Goal: Task Accomplishment & Management: Manage account settings

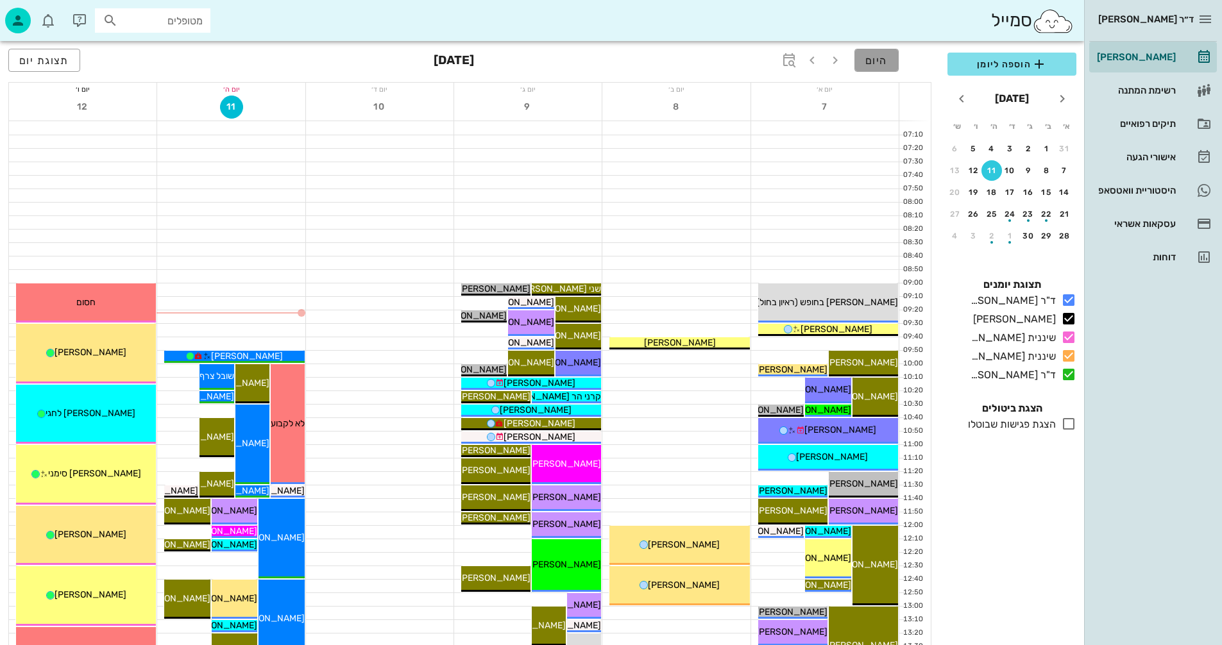
click at [865, 64] on button "היום" at bounding box center [876, 60] width 44 height 23
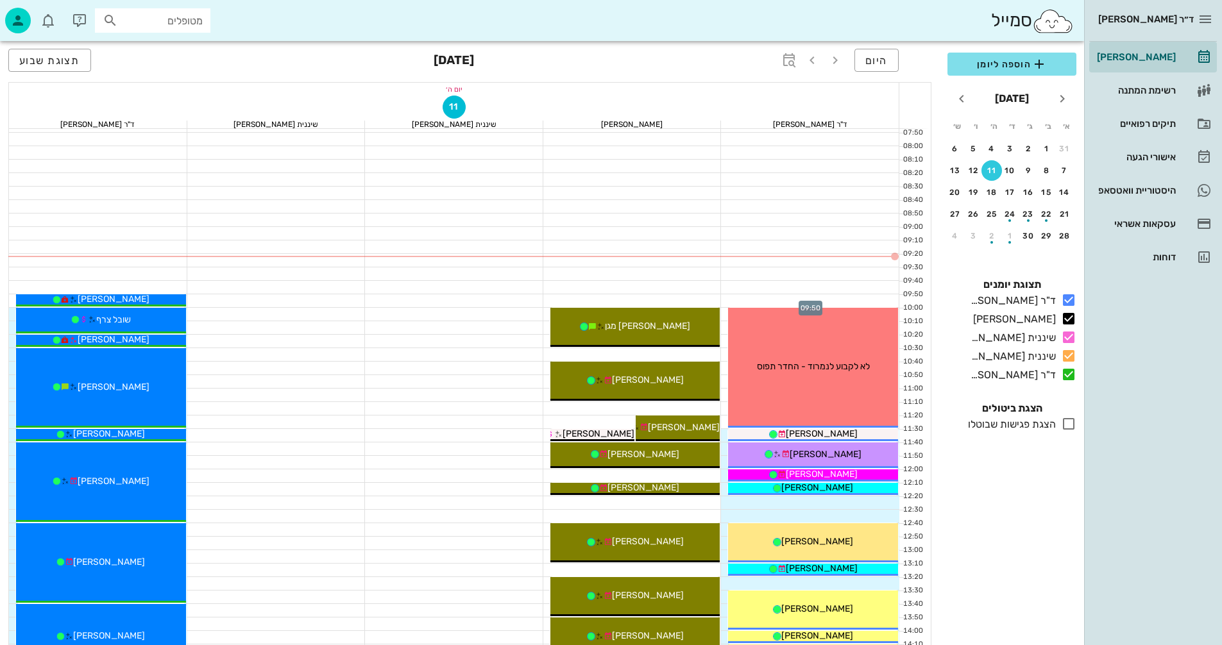
scroll to position [128, 0]
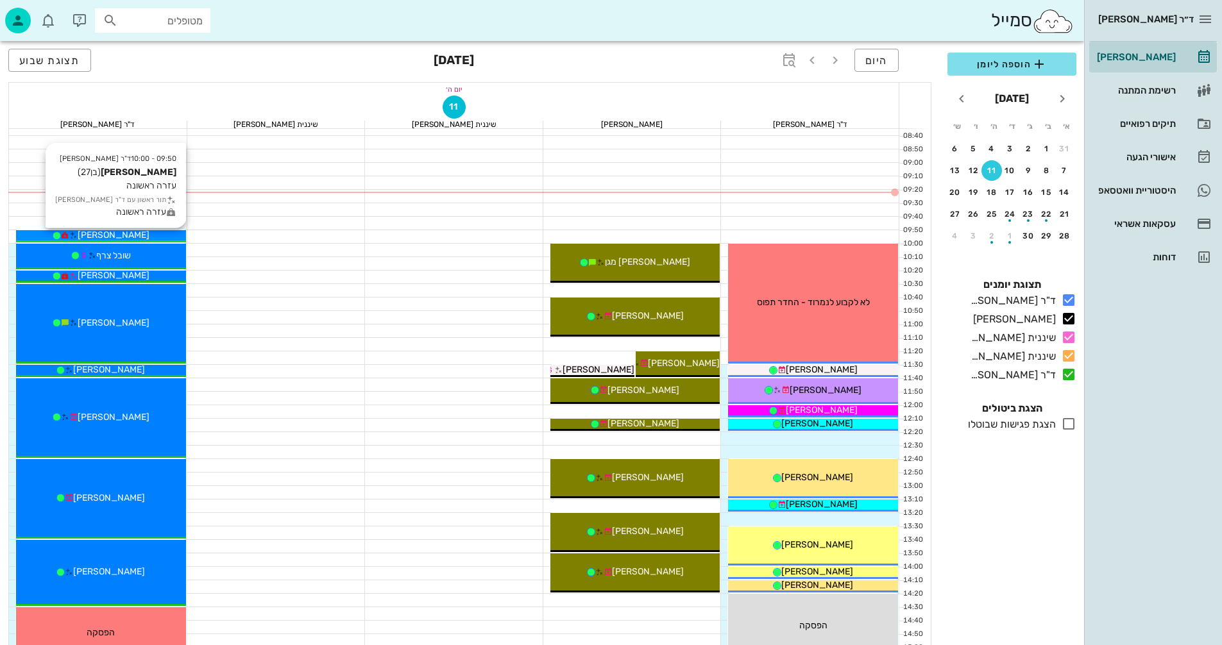
click at [169, 235] on div "[PERSON_NAME]" at bounding box center [101, 234] width 170 height 13
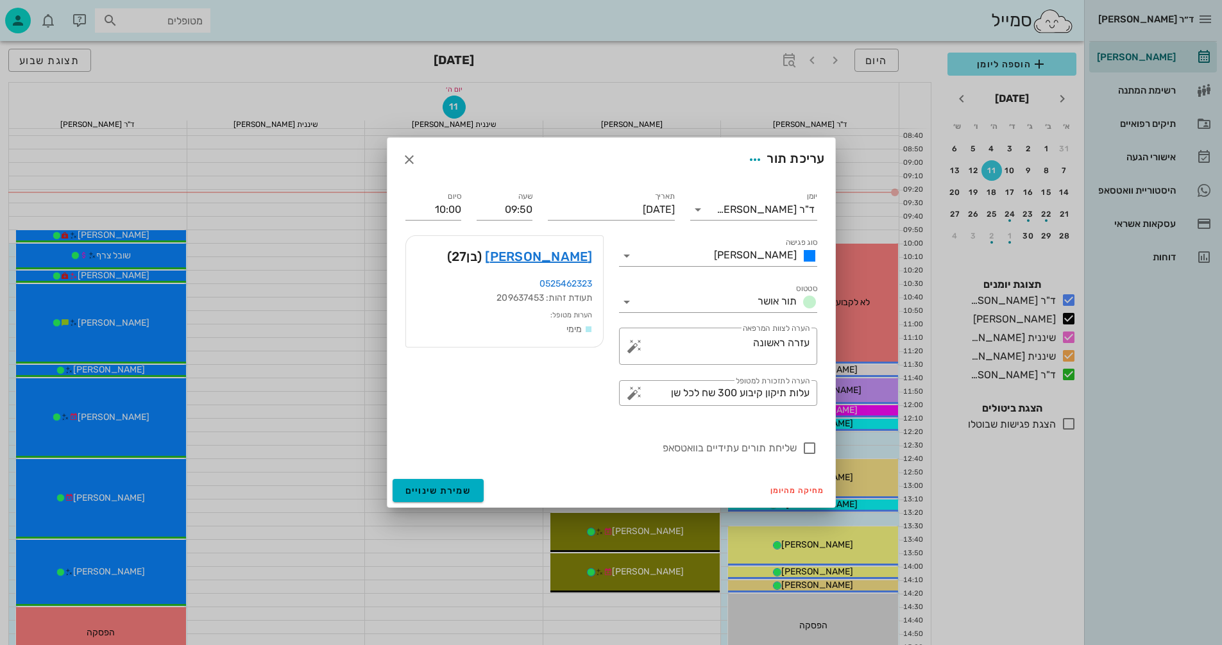
click at [348, 248] on div at bounding box center [611, 322] width 1222 height 645
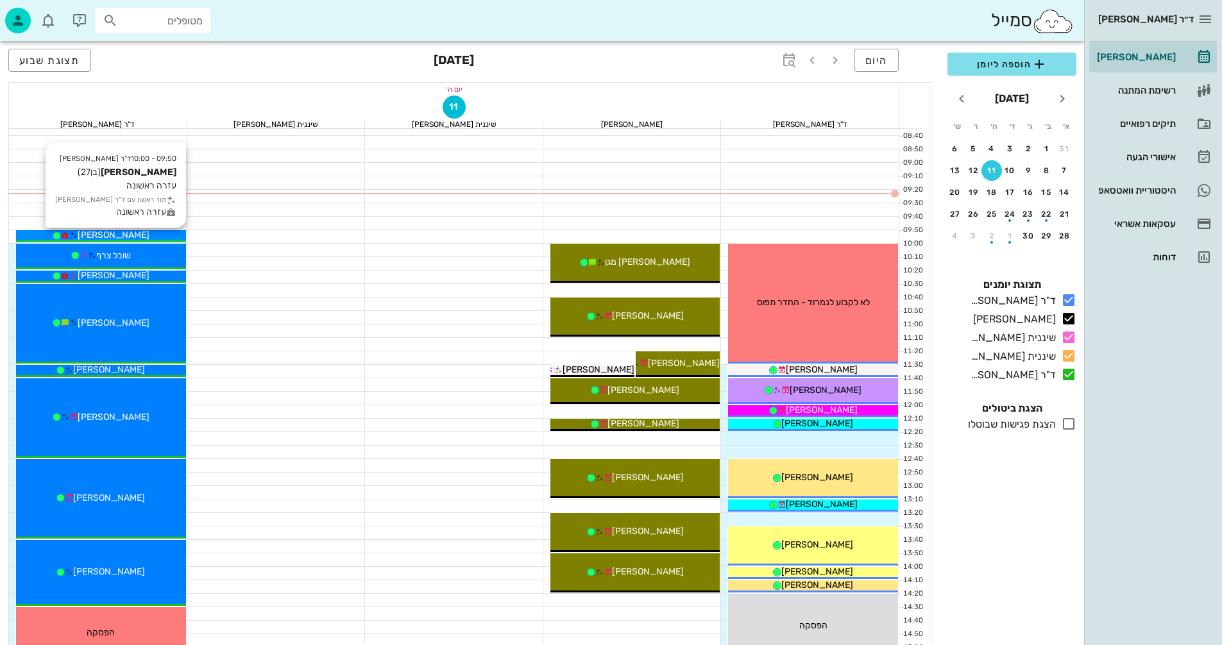
click at [142, 234] on div "[PERSON_NAME]" at bounding box center [101, 234] width 170 height 13
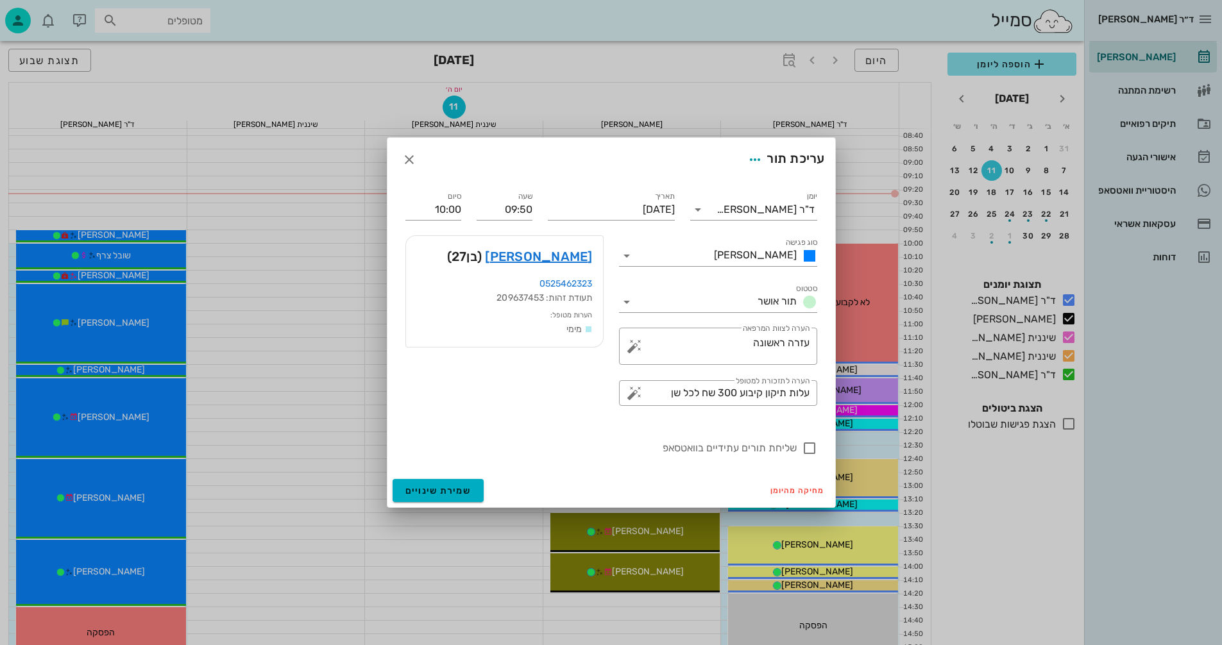
click at [298, 370] on div at bounding box center [611, 322] width 1222 height 645
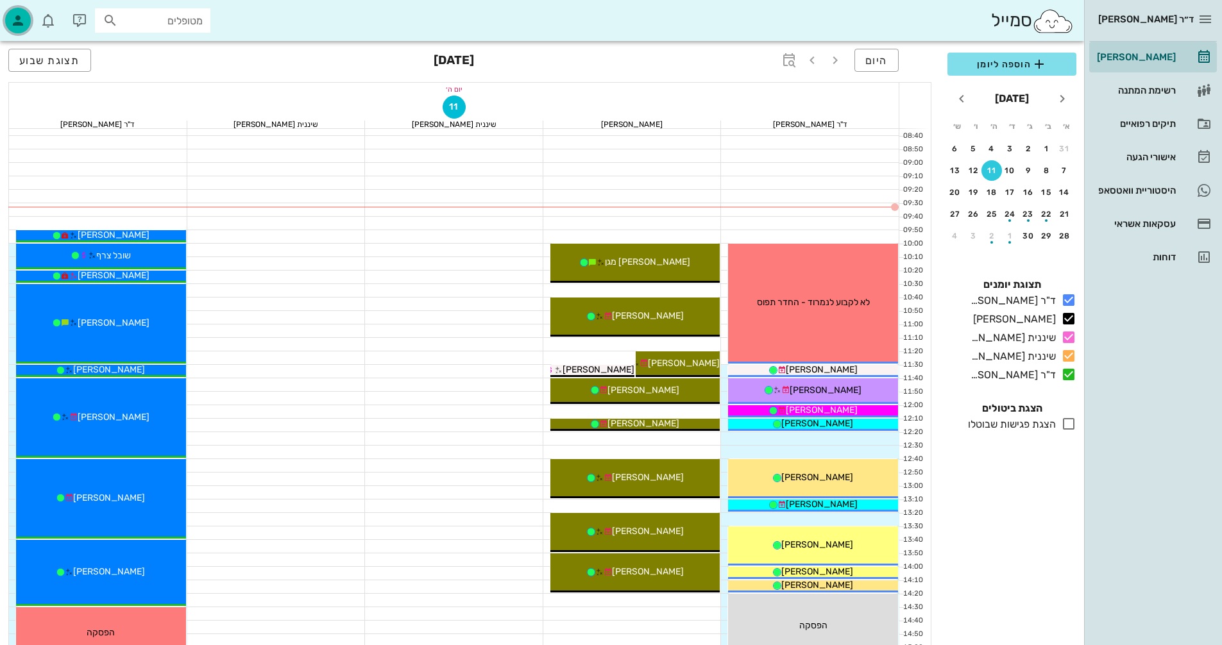
click at [17, 21] on icon "button" at bounding box center [17, 20] width 15 height 15
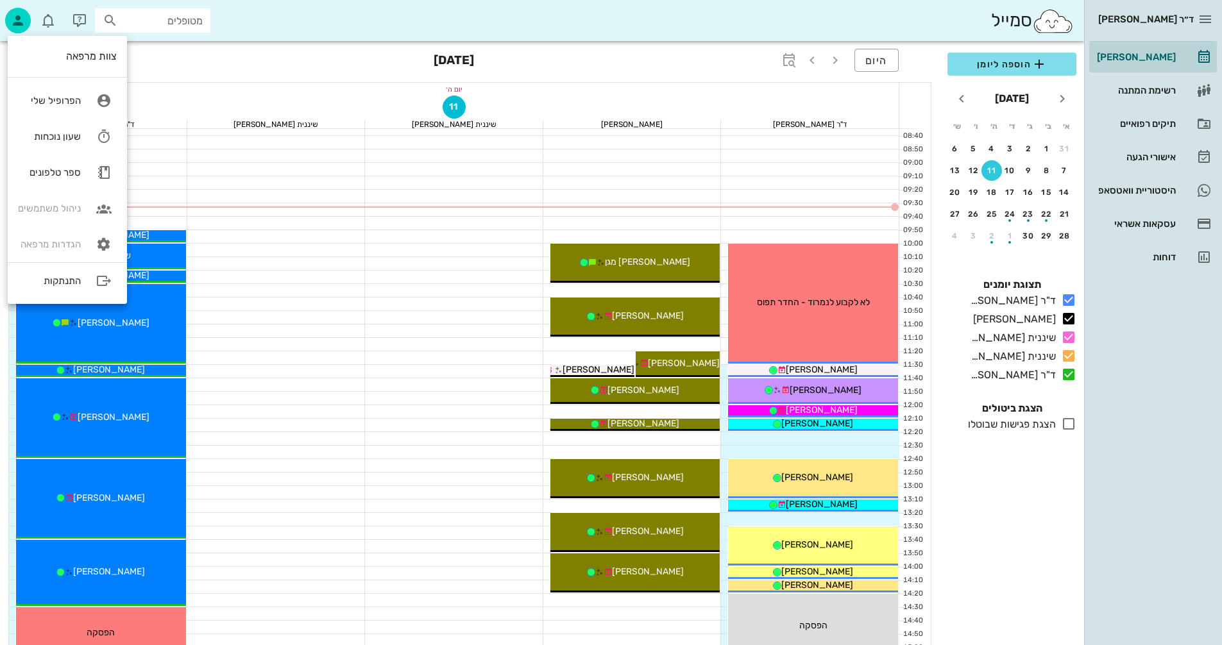
click at [183, 59] on div "היום [DATE] תצוגת שבוע" at bounding box center [469, 61] width 923 height 41
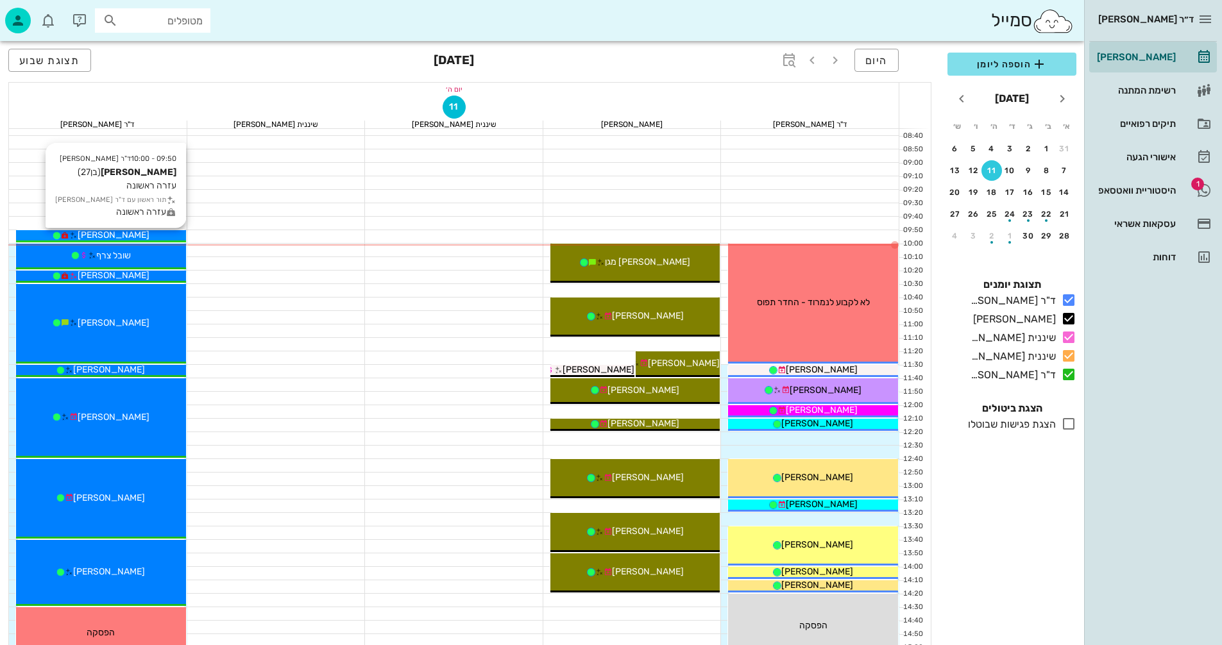
click at [142, 233] on div "[PERSON_NAME]" at bounding box center [101, 234] width 170 height 13
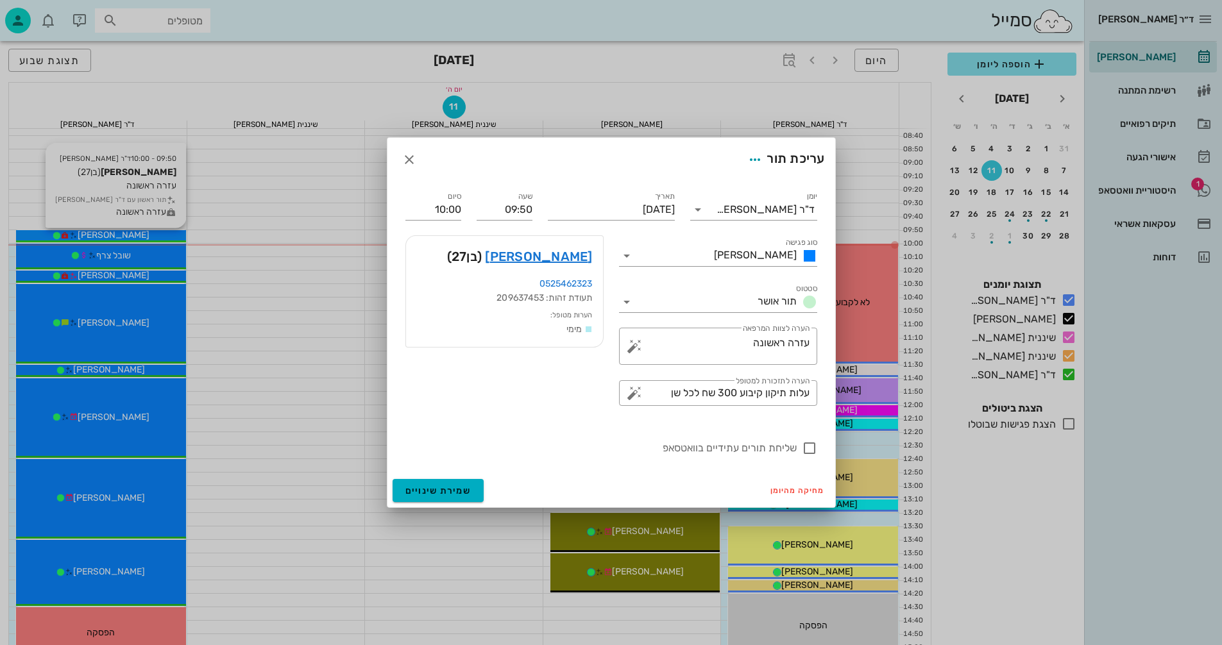
click at [142, 233] on div at bounding box center [611, 322] width 1222 height 645
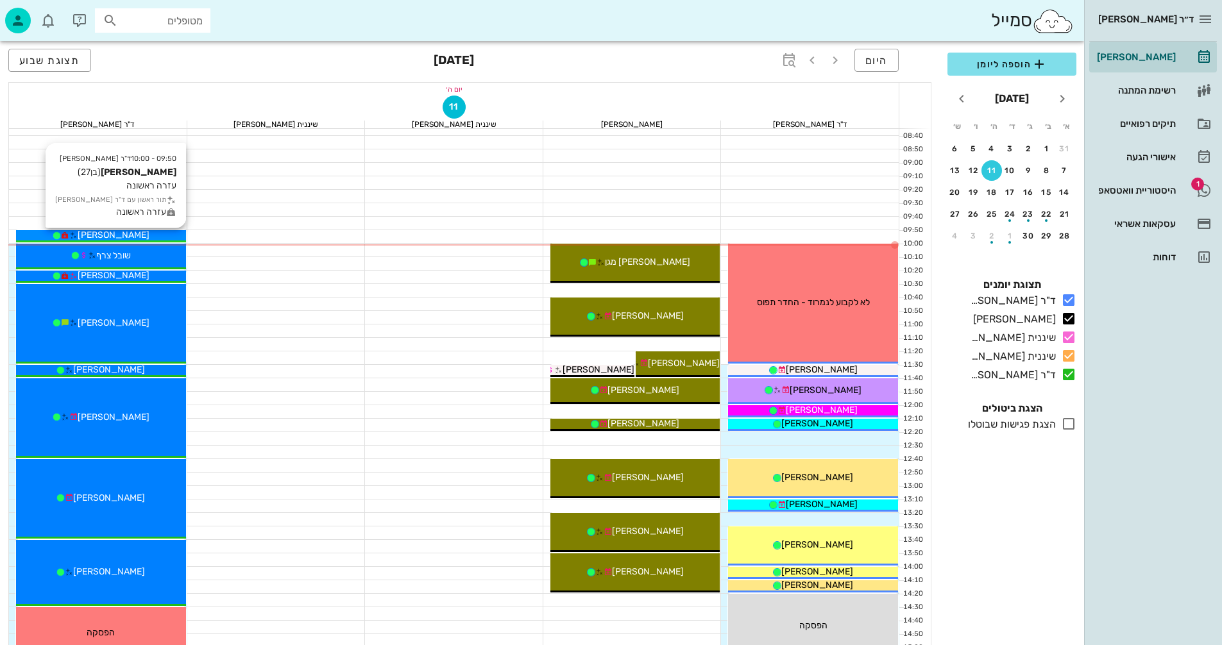
click at [142, 233] on div "[PERSON_NAME]" at bounding box center [101, 234] width 170 height 13
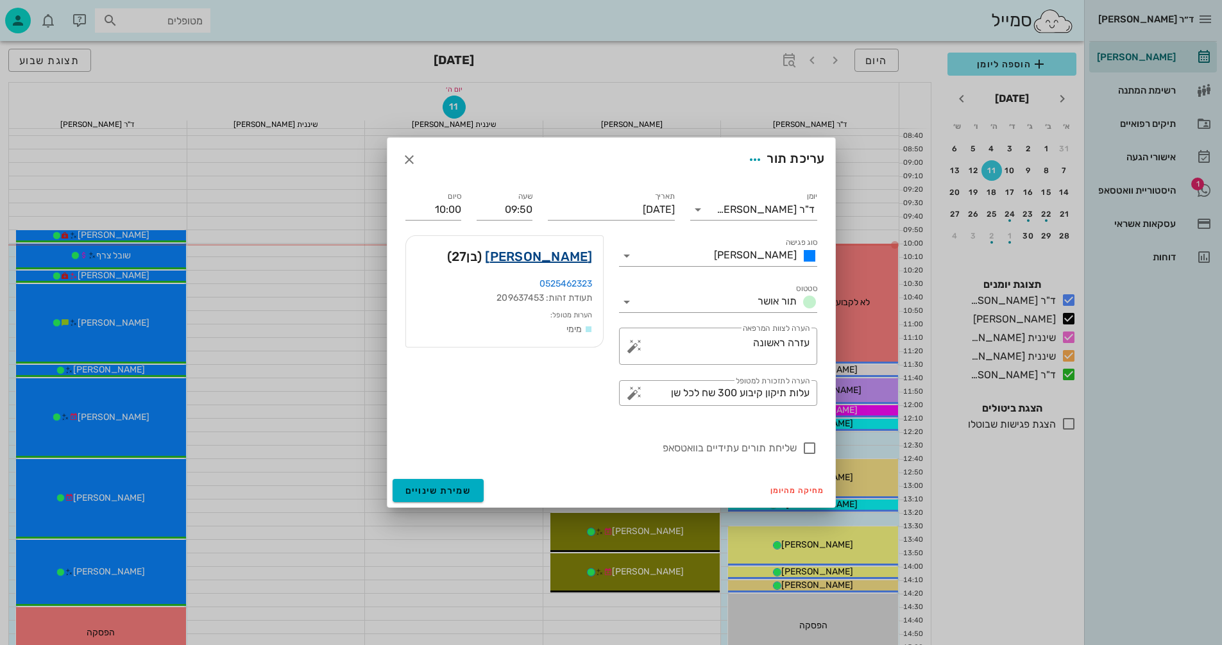
click at [572, 257] on link "[PERSON_NAME]" at bounding box center [538, 256] width 107 height 21
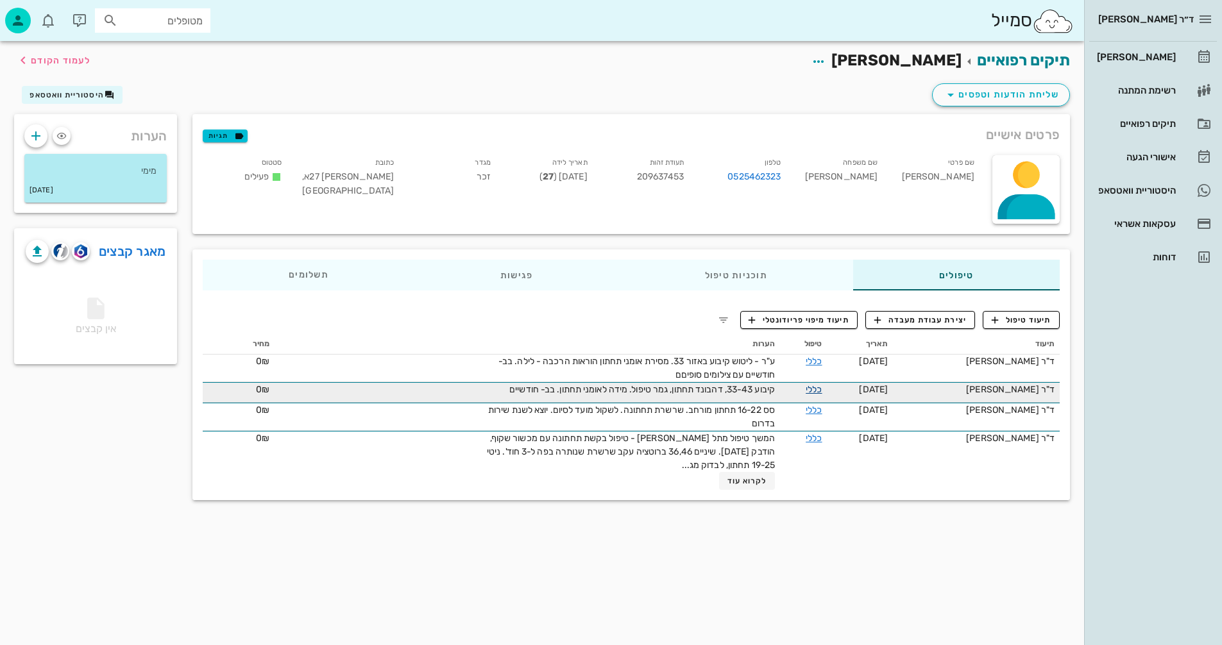
click at [806, 391] on link "כללי" at bounding box center [814, 389] width 16 height 11
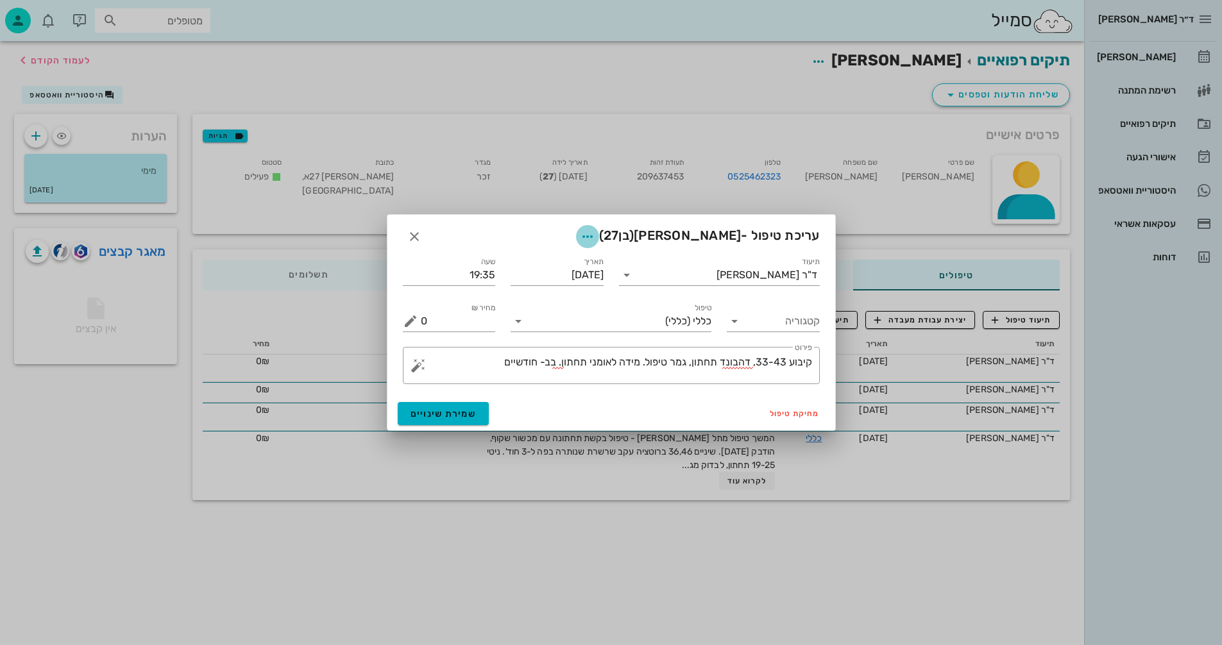
click at [595, 237] on icon "button" at bounding box center [587, 236] width 15 height 15
click at [597, 295] on div "צבע רשומה" at bounding box center [591, 300] width 87 height 12
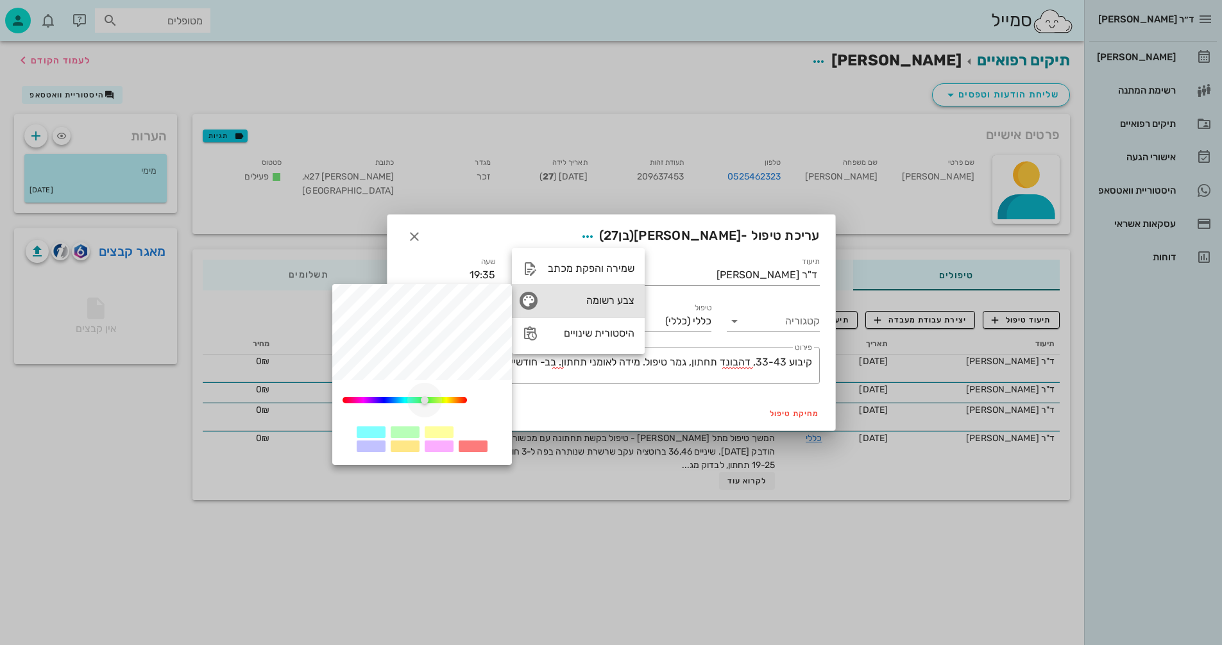
click at [425, 402] on div "0" at bounding box center [405, 400] width 124 height 6
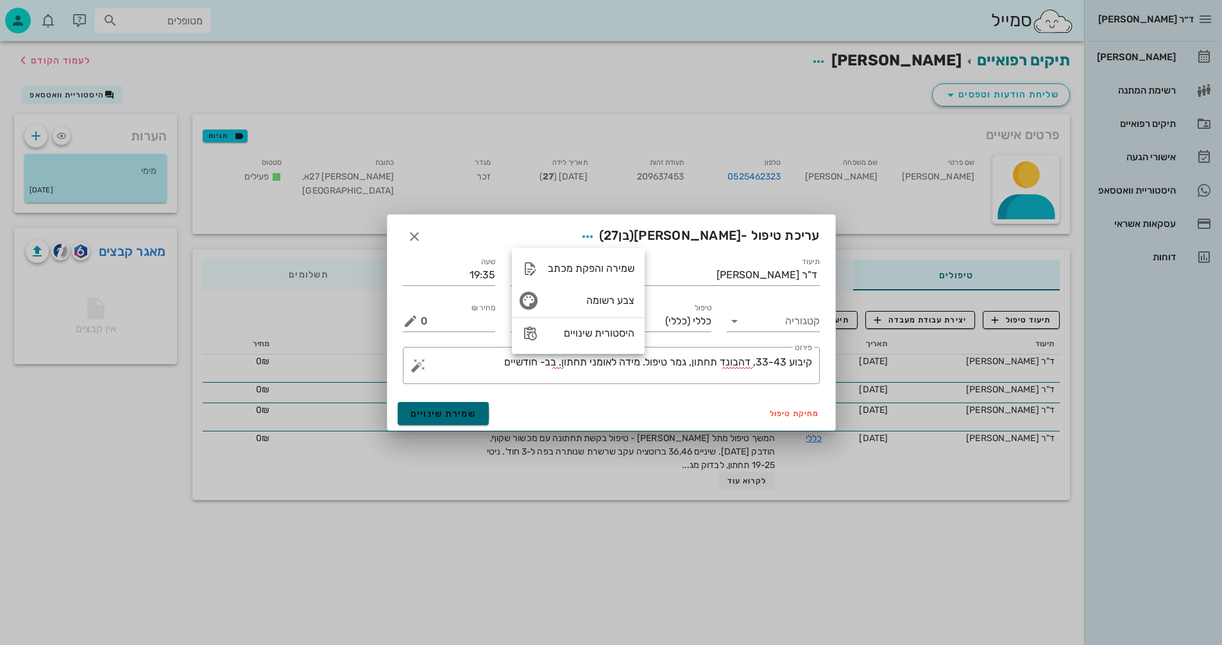
click at [455, 414] on span "שמירת שינויים" at bounding box center [444, 414] width 66 height 11
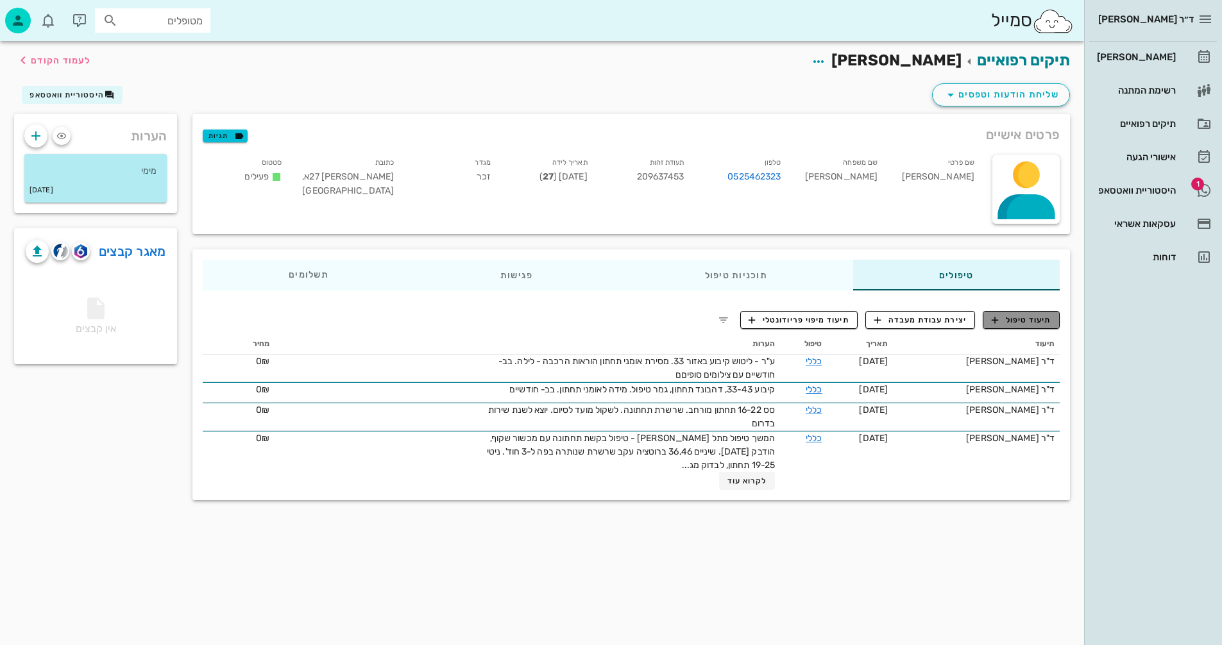
click at [1039, 324] on span "תיעוד טיפול" at bounding box center [1022, 320] width 60 height 12
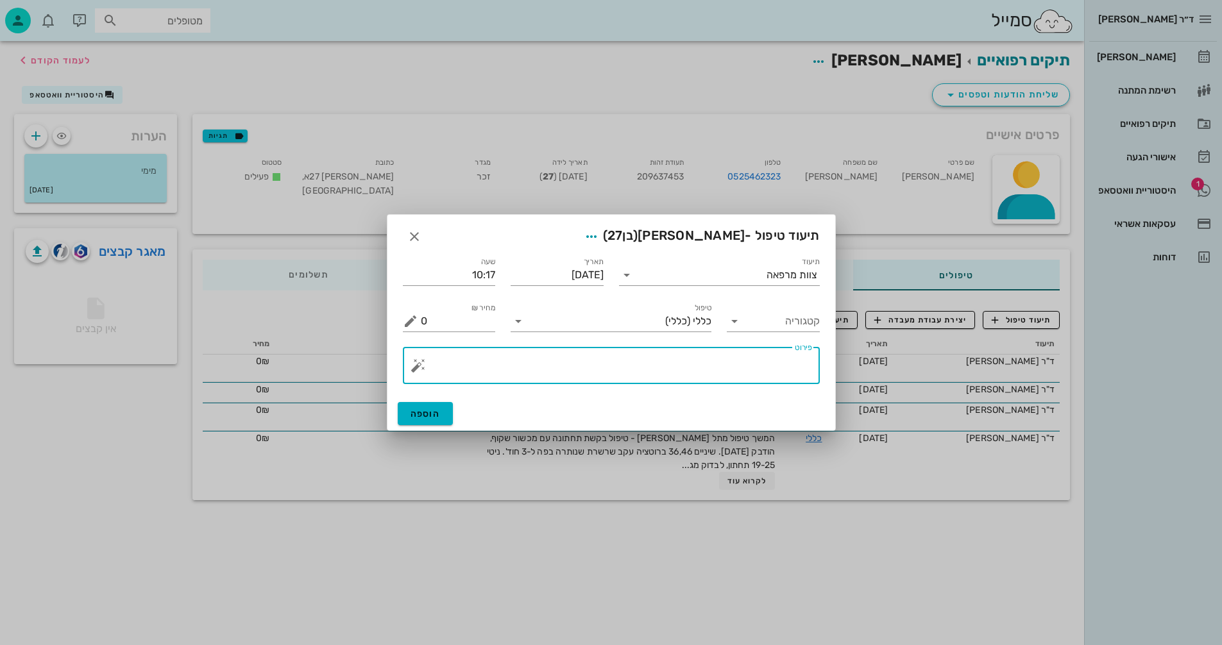
click at [757, 370] on textarea "פירוט" at bounding box center [616, 368] width 391 height 31
type textarea "g"
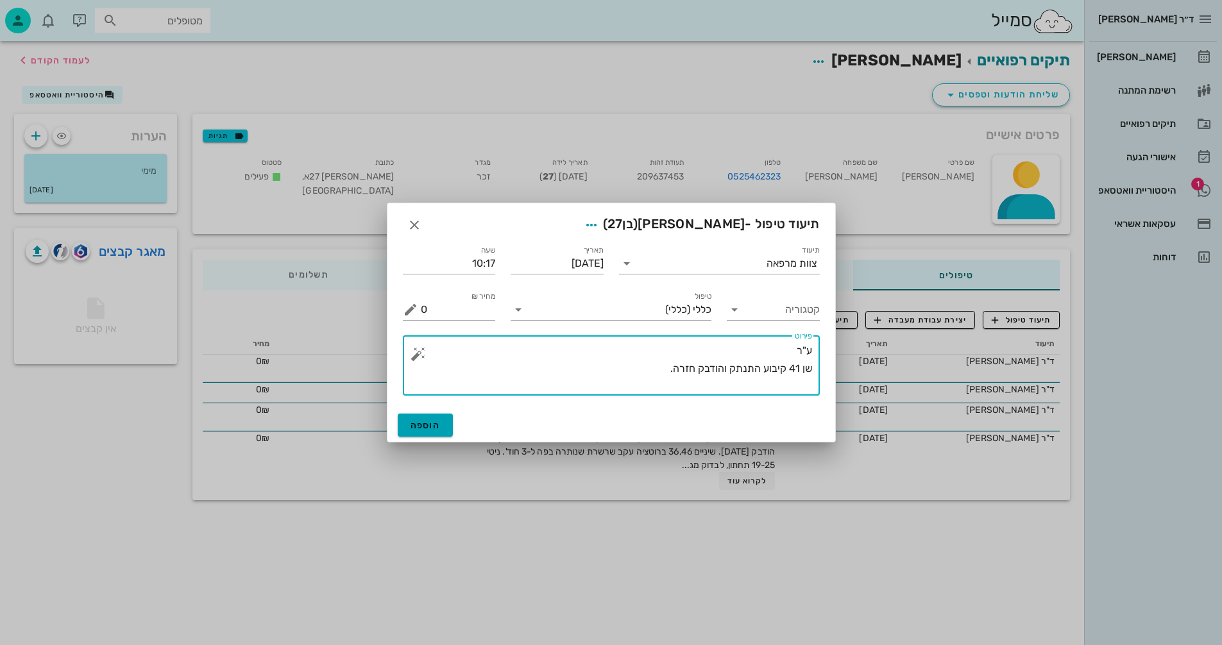
type textarea "ע"ר שן 41 קיבוע התנתק והודבק חזרה."
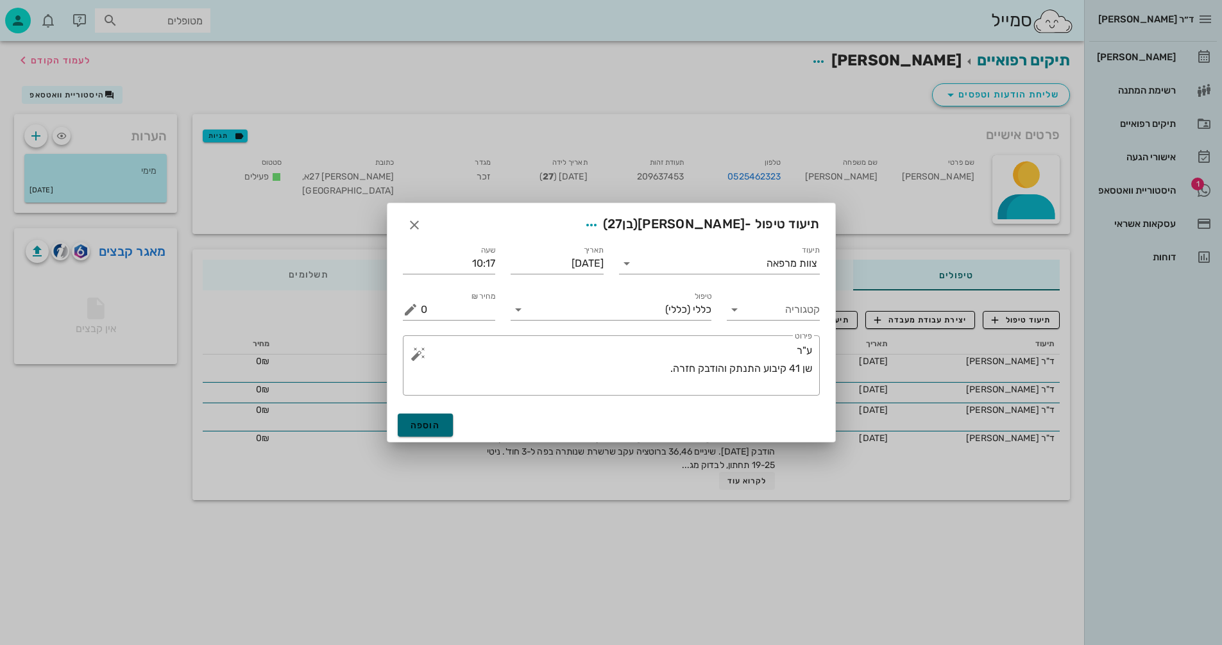
click at [422, 423] on span "הוספה" at bounding box center [426, 425] width 30 height 11
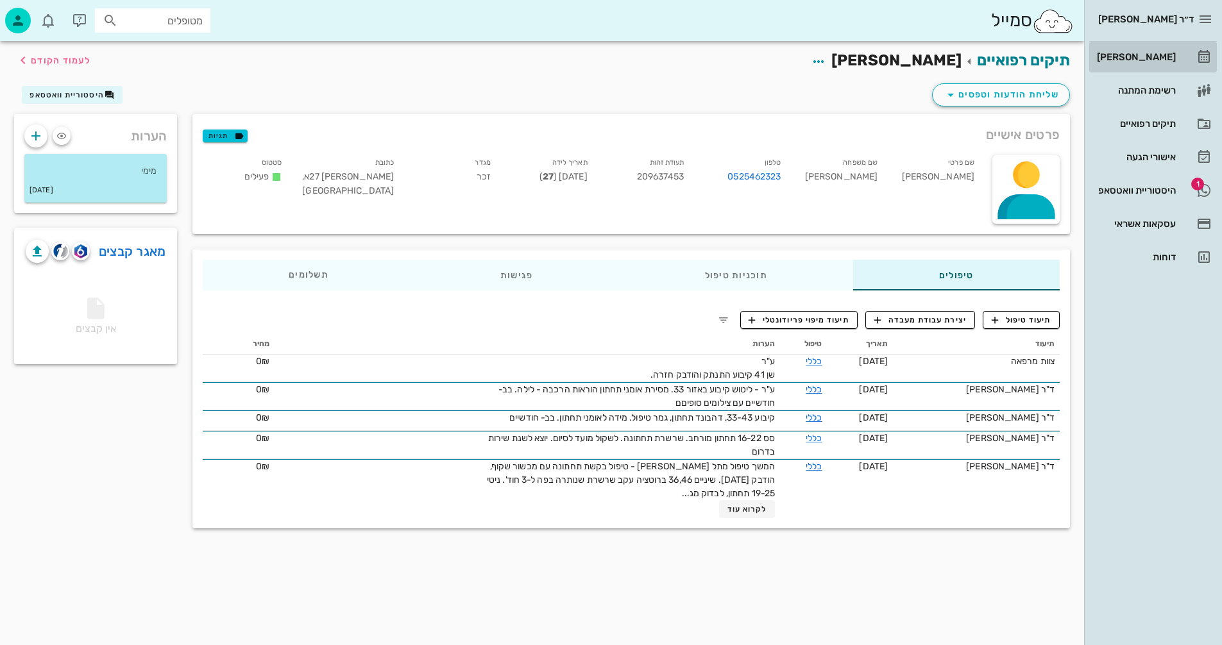
click at [1180, 59] on link "[PERSON_NAME]" at bounding box center [1153, 57] width 128 height 31
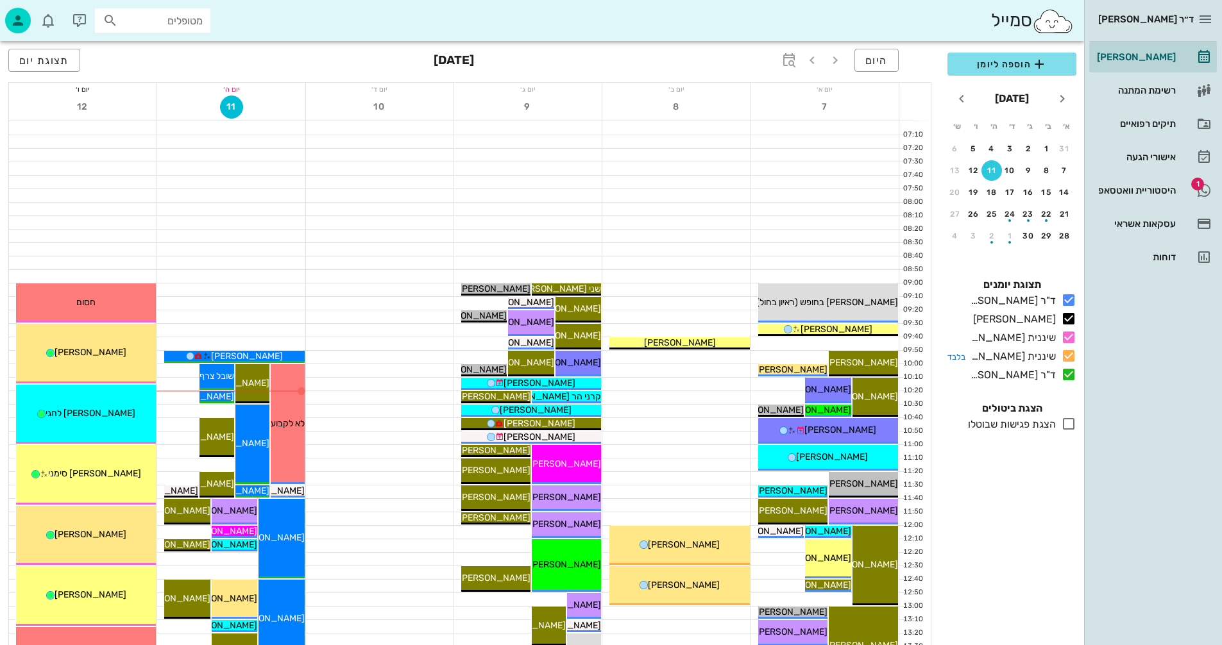
click at [1068, 355] on icon at bounding box center [1068, 355] width 15 height 15
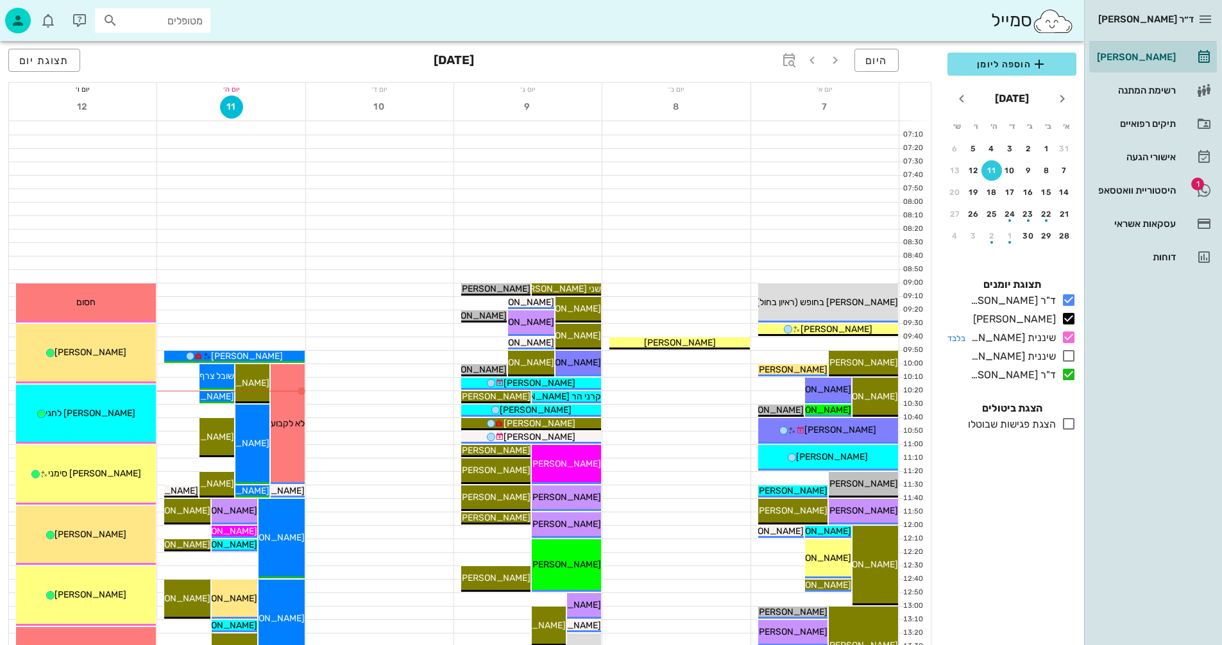
click at [1070, 341] on icon at bounding box center [1068, 337] width 15 height 15
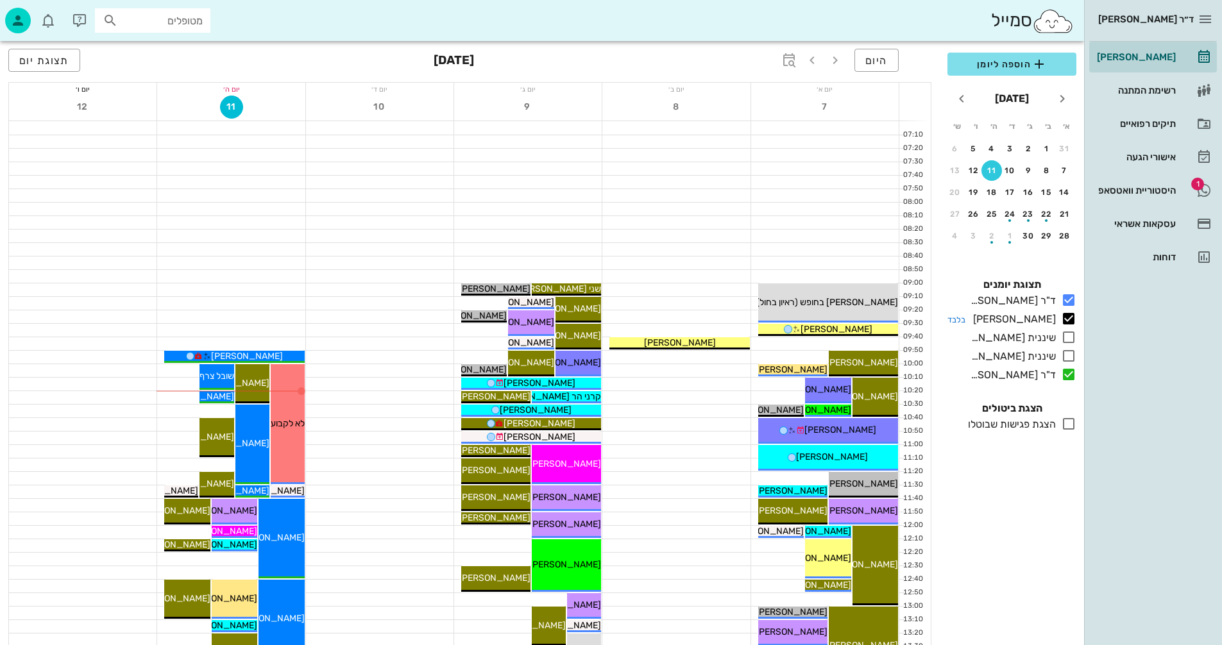
click at [1070, 321] on icon at bounding box center [1068, 318] width 15 height 15
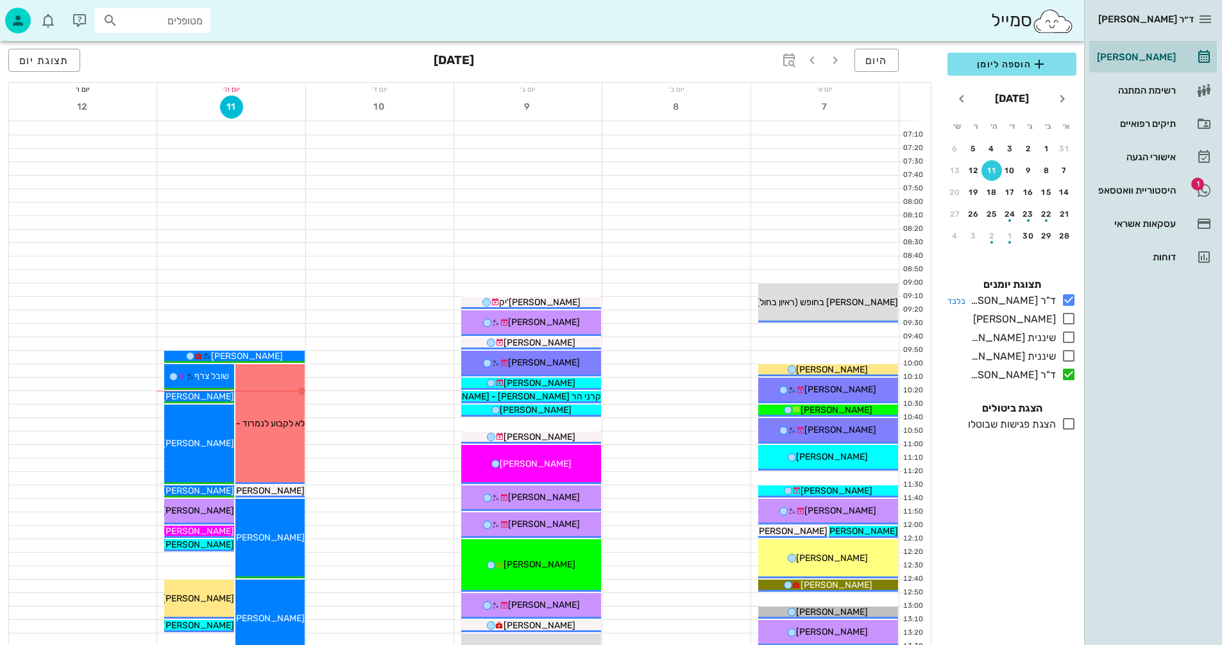
click at [1068, 296] on icon at bounding box center [1068, 300] width 15 height 15
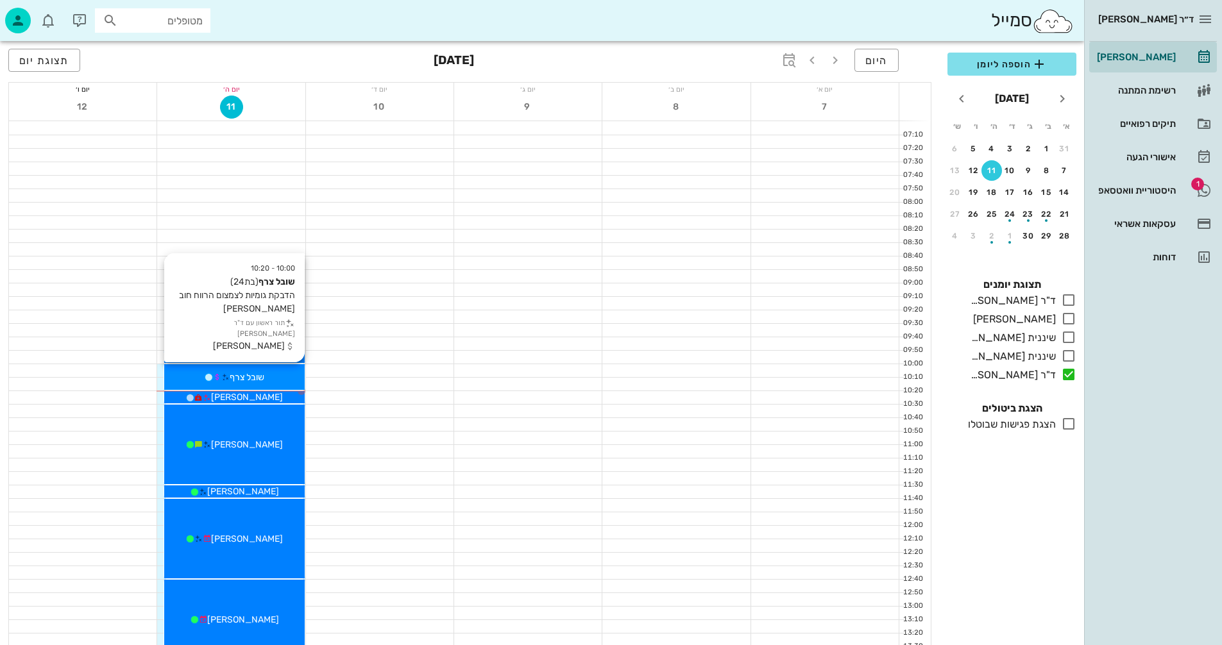
click at [271, 380] on div "שובל צרף" at bounding box center [234, 377] width 140 height 13
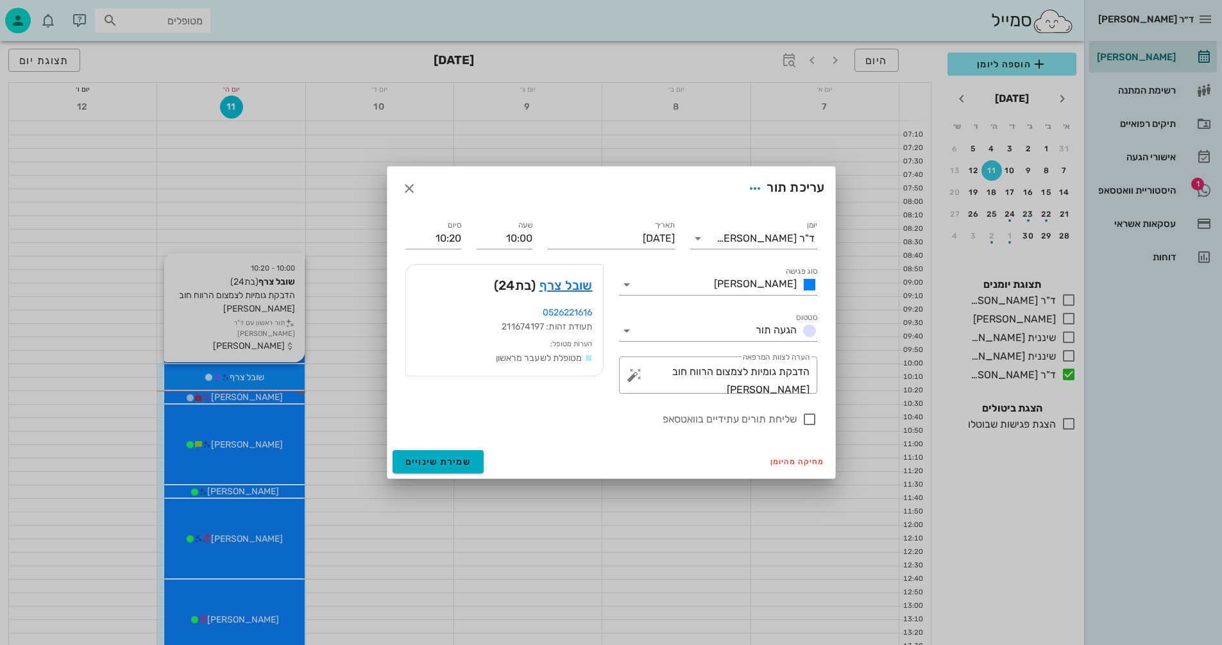
click at [271, 380] on div at bounding box center [611, 322] width 1222 height 645
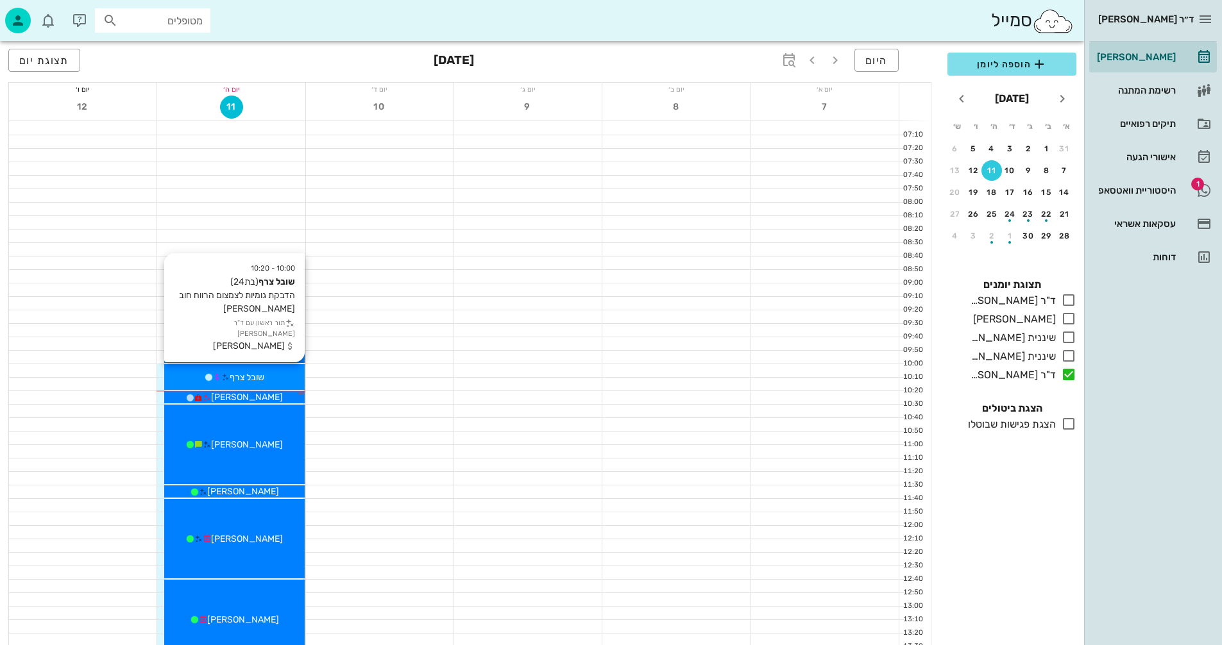
click at [282, 380] on div "שובל צרף" at bounding box center [234, 377] width 140 height 13
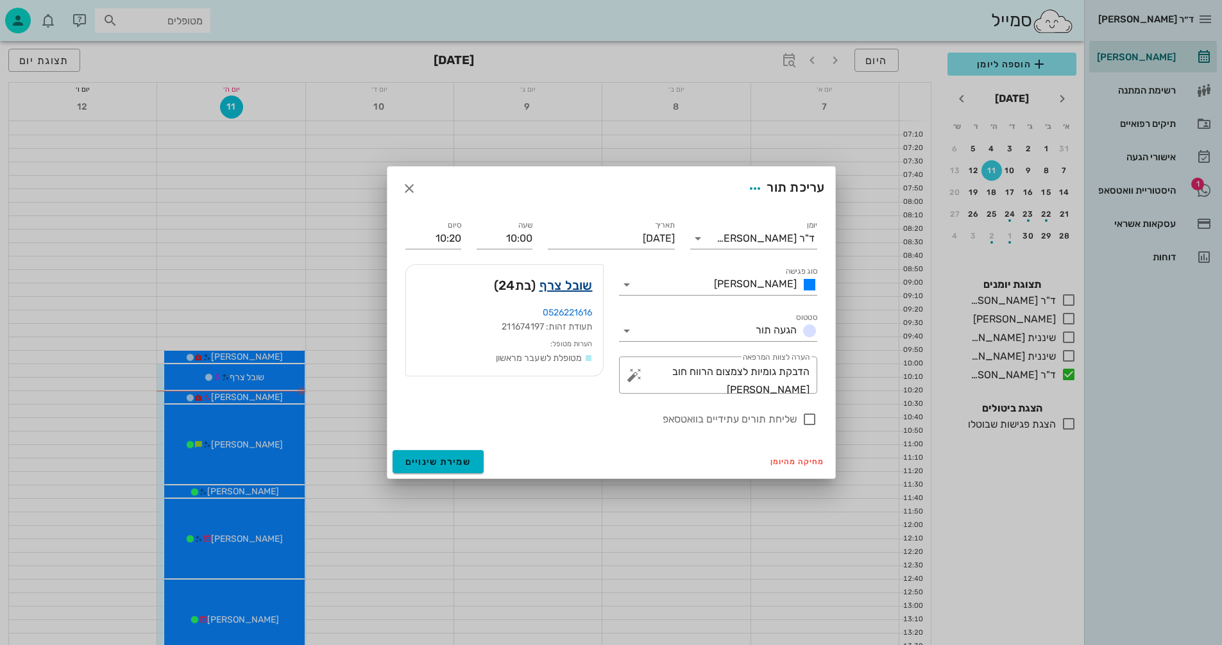
click at [559, 287] on link "שובל צרף" at bounding box center [566, 285] width 53 height 21
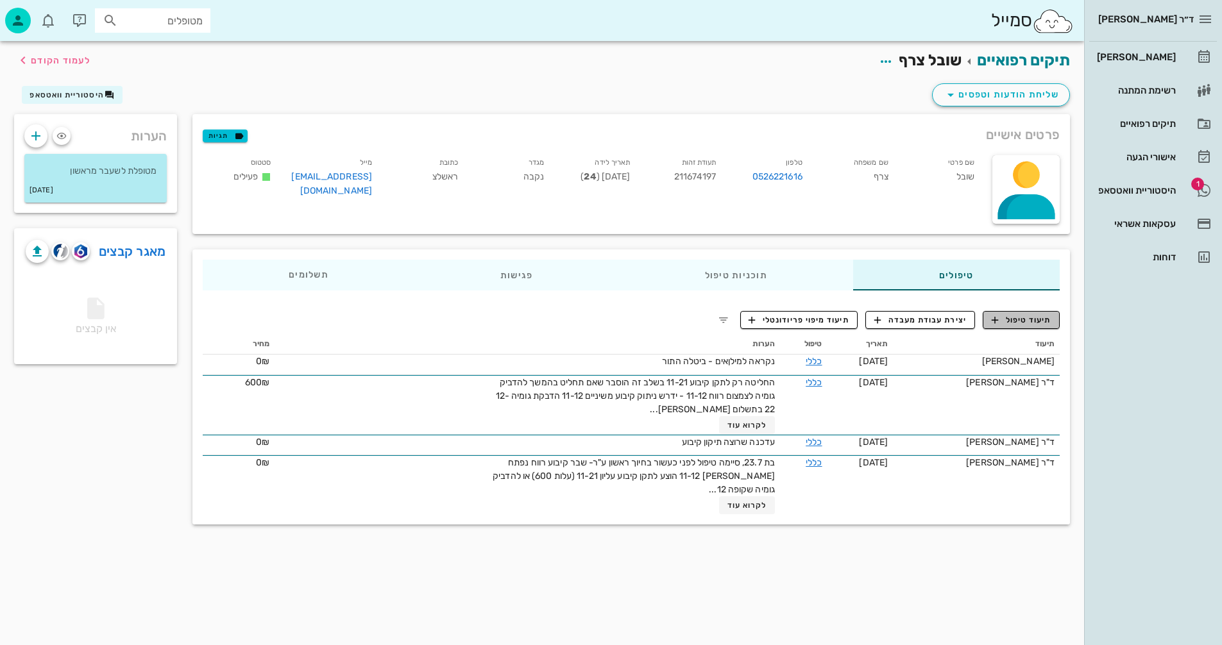
click at [1017, 321] on span "תיעוד טיפול" at bounding box center [1022, 320] width 60 height 12
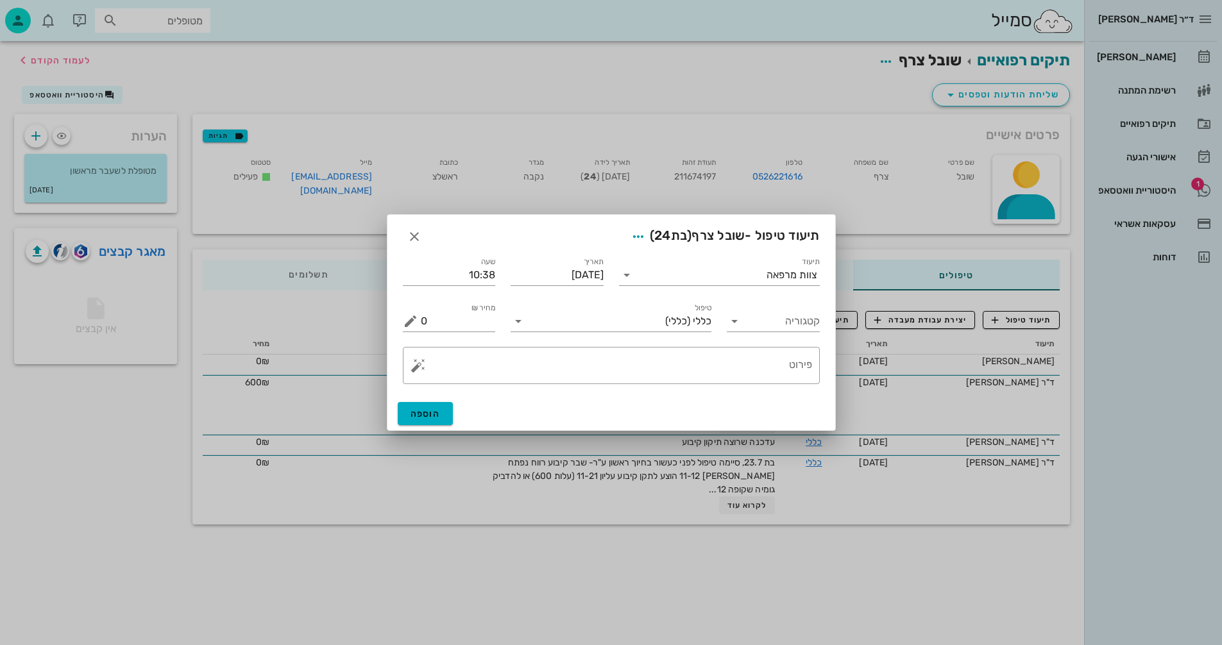
drag, startPoint x: 684, startPoint y: 343, endPoint x: 702, endPoint y: 342, distance: 18.6
click at [686, 343] on div "​ פירוט" at bounding box center [611, 365] width 432 height 53
click at [733, 377] on textarea "פירוט" at bounding box center [616, 368] width 391 height 31
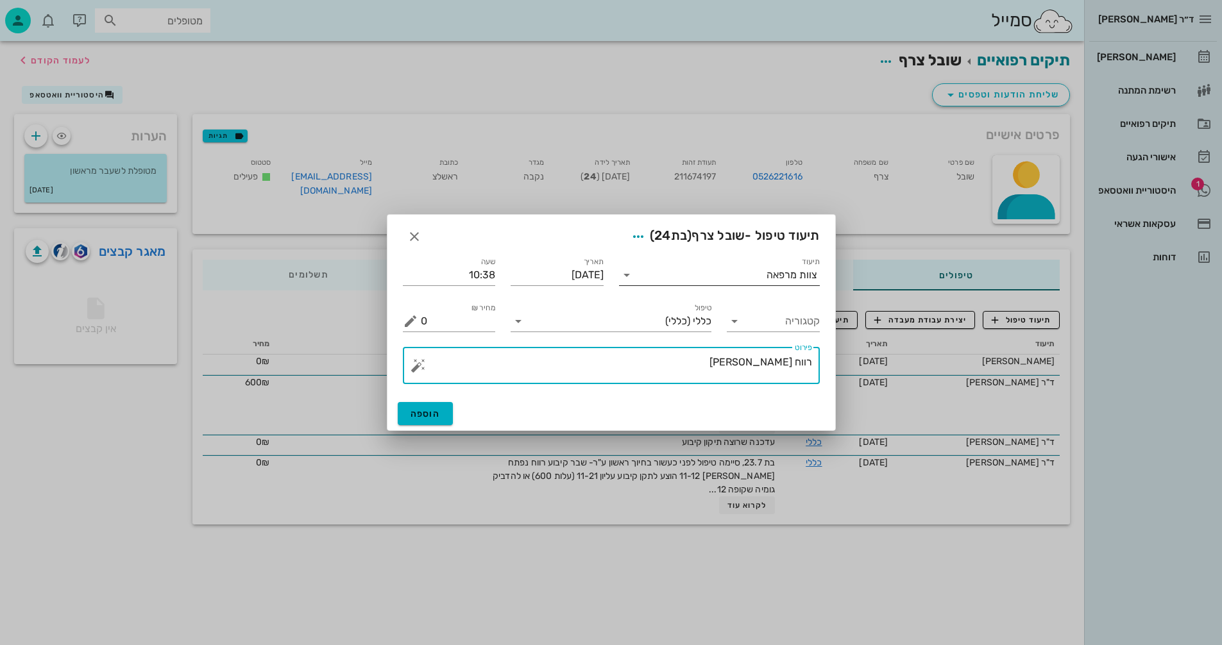
click at [625, 271] on icon at bounding box center [626, 275] width 15 height 15
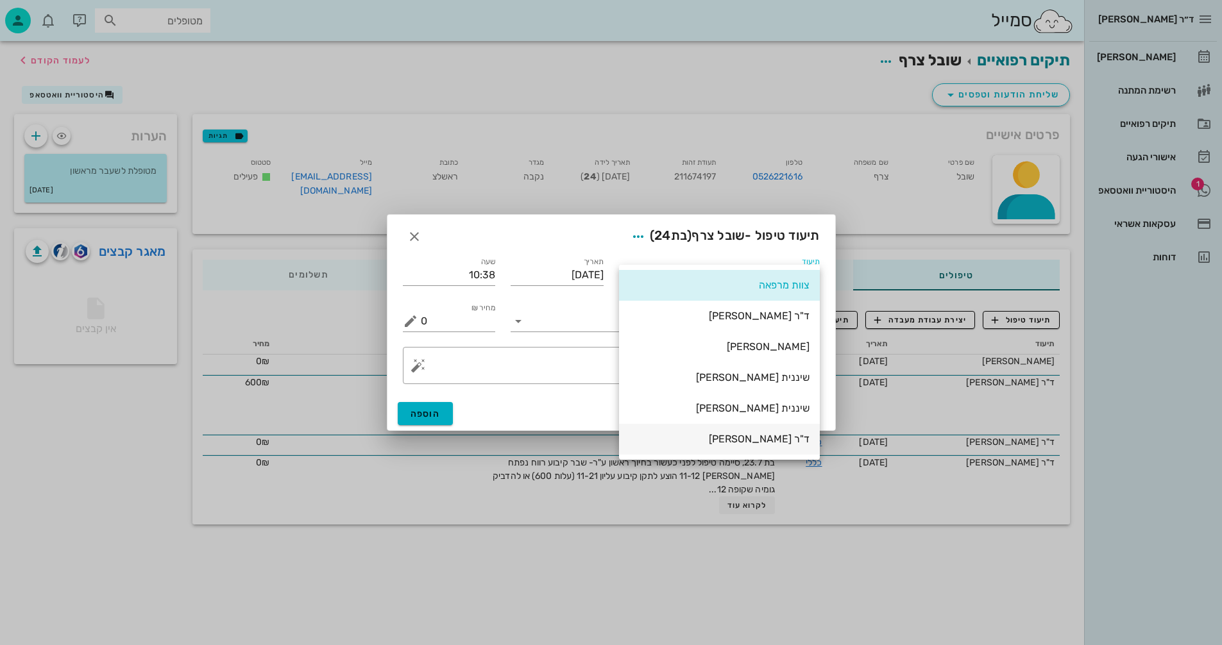
click at [790, 449] on div "ד"ר [PERSON_NAME]" at bounding box center [719, 439] width 180 height 28
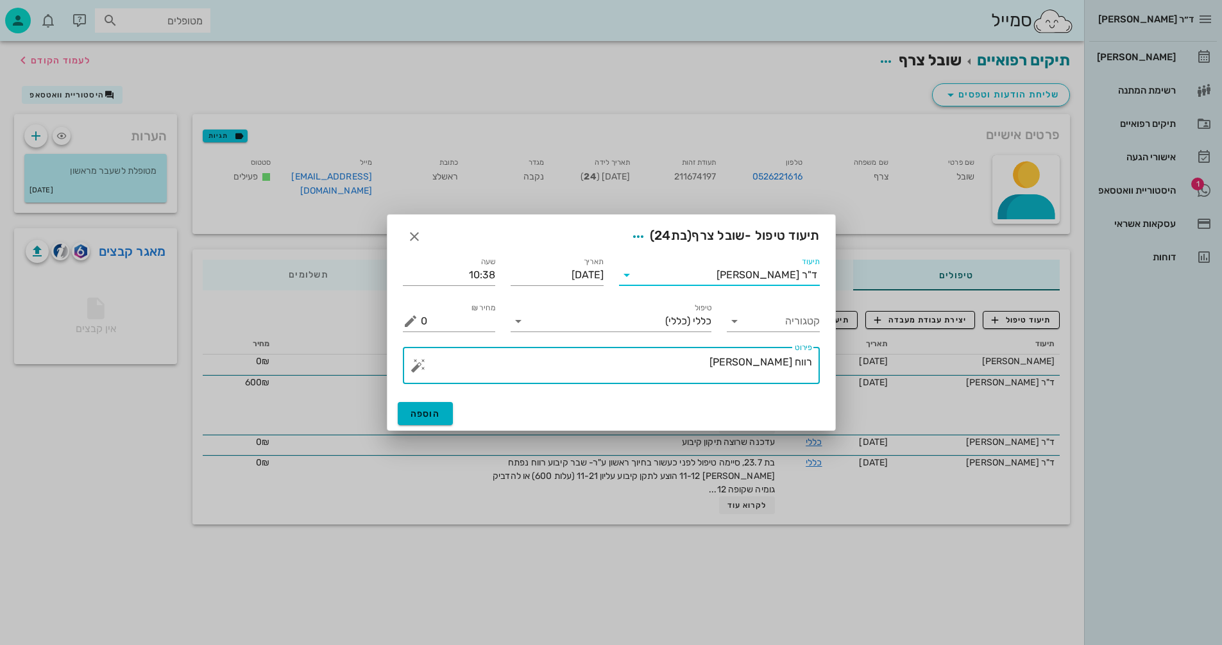
click at [721, 362] on textarea "רווח [PERSON_NAME]" at bounding box center [616, 368] width 391 height 31
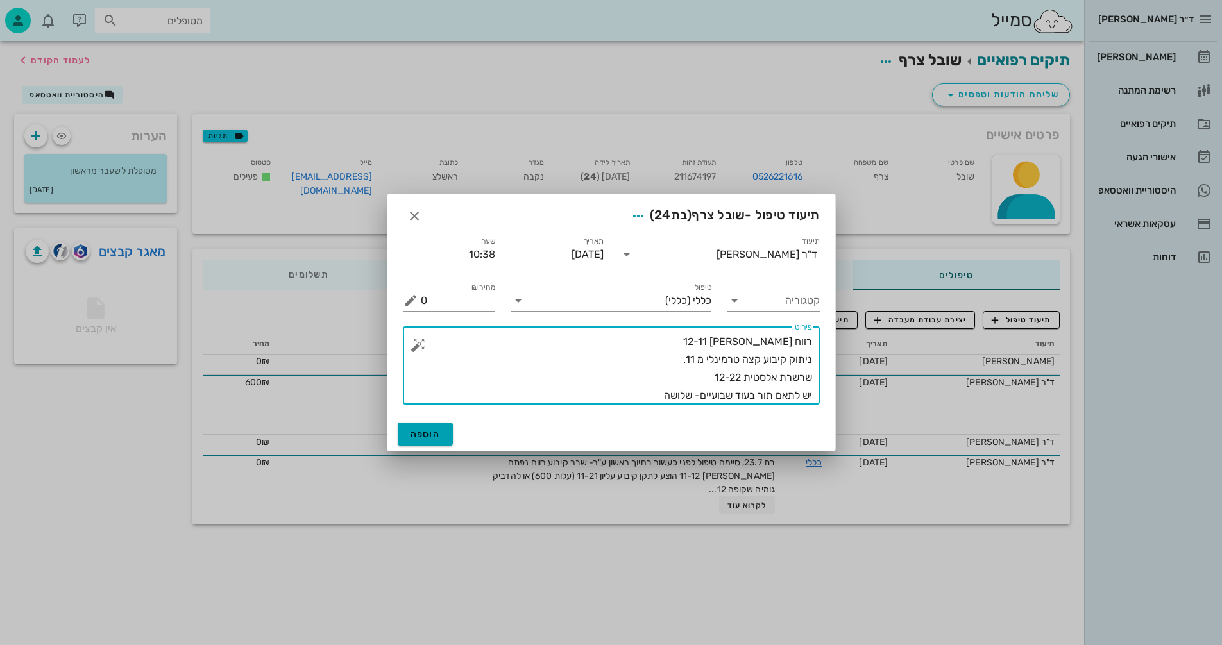
type textarea "רווח [PERSON_NAME] 12-11 ניתוק קיבוע קצה טרמינלי מ 11. שרשרת אלסטית 12-22 יש לת…"
click at [423, 438] on span "הוספה" at bounding box center [426, 434] width 30 height 11
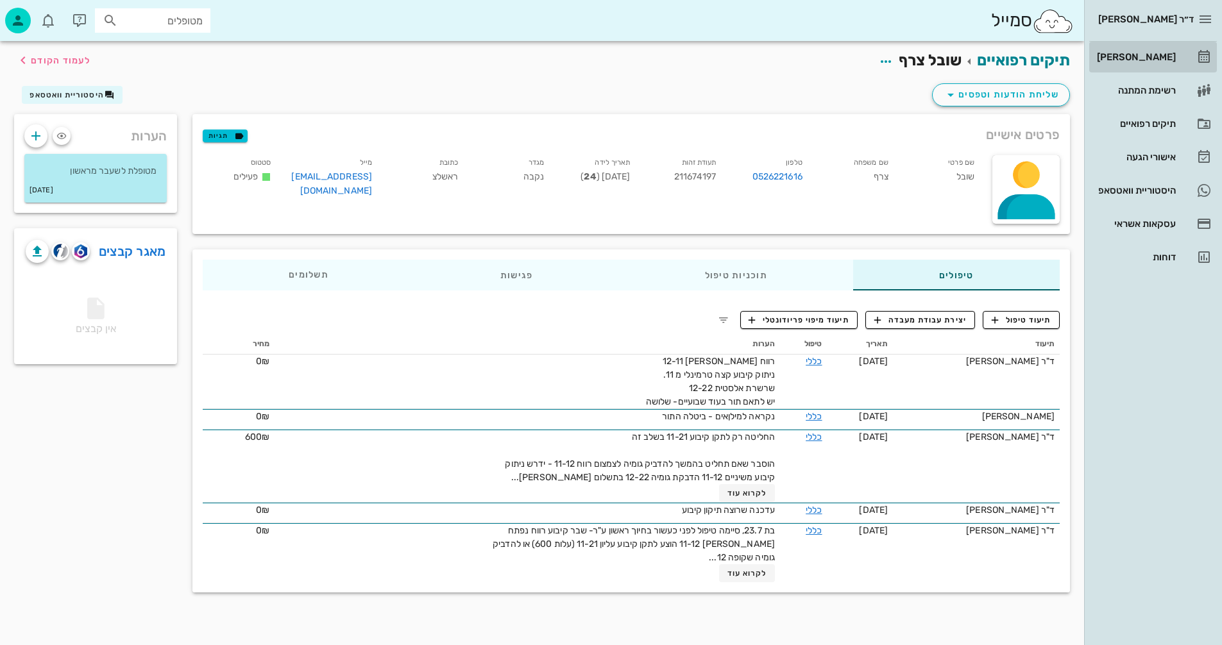
click at [1169, 56] on div "[PERSON_NAME]" at bounding box center [1134, 57] width 81 height 10
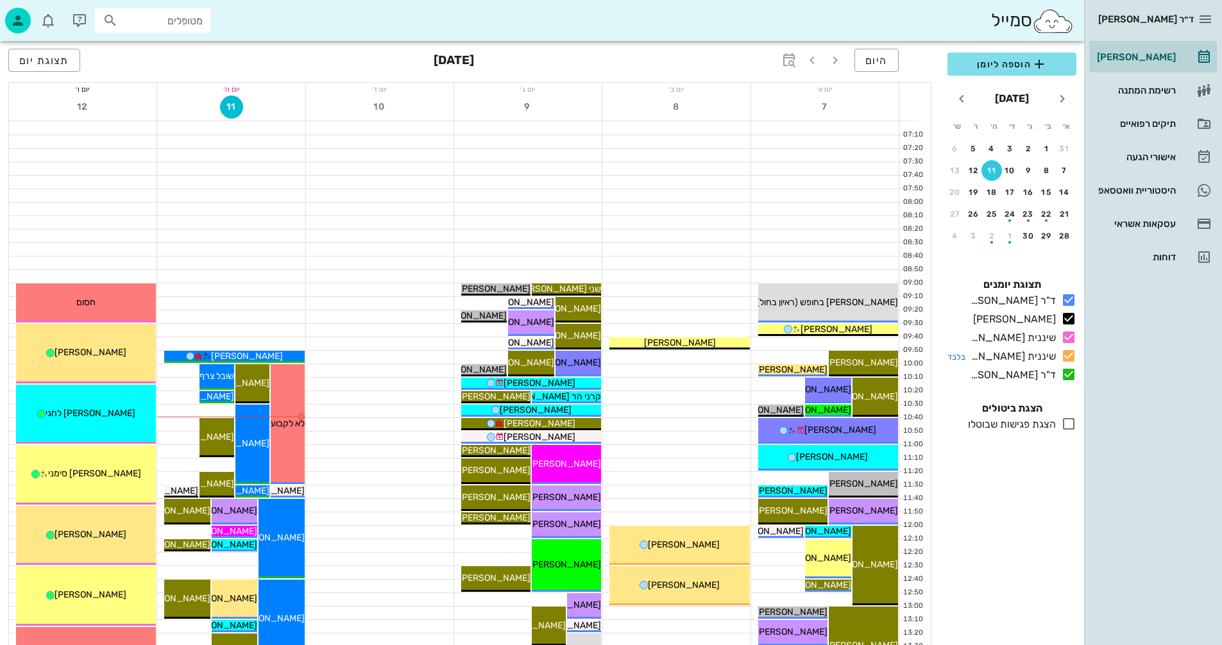
click at [1069, 359] on icon at bounding box center [1068, 355] width 15 height 15
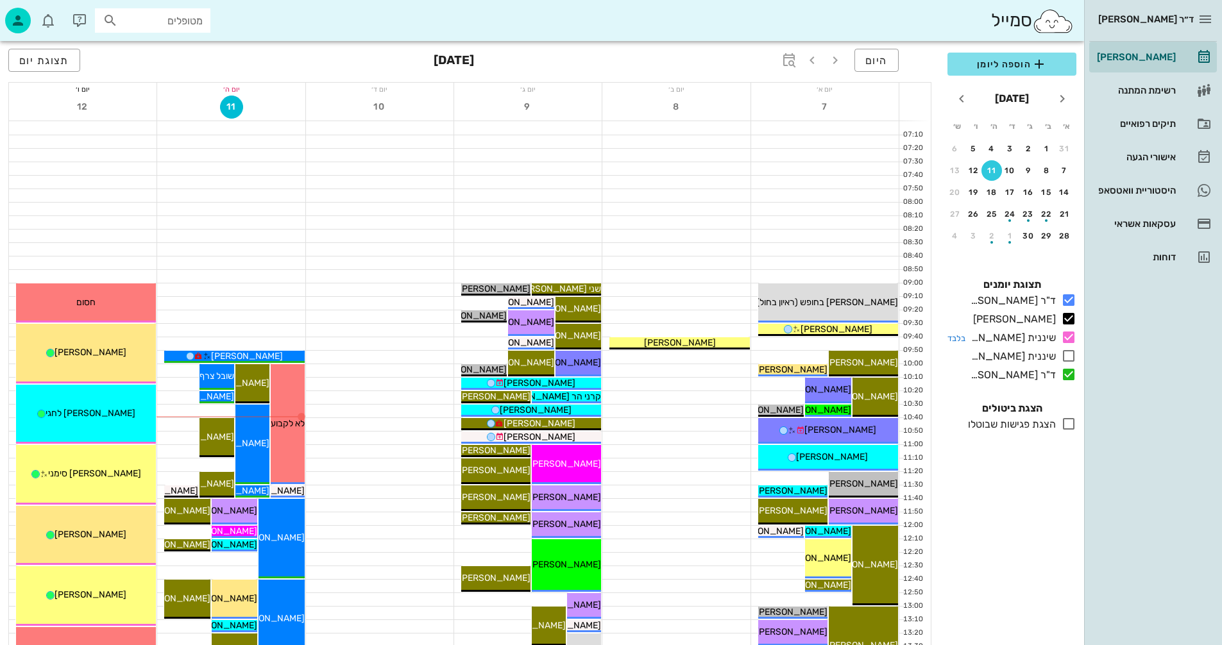
click at [1069, 339] on icon at bounding box center [1068, 337] width 15 height 15
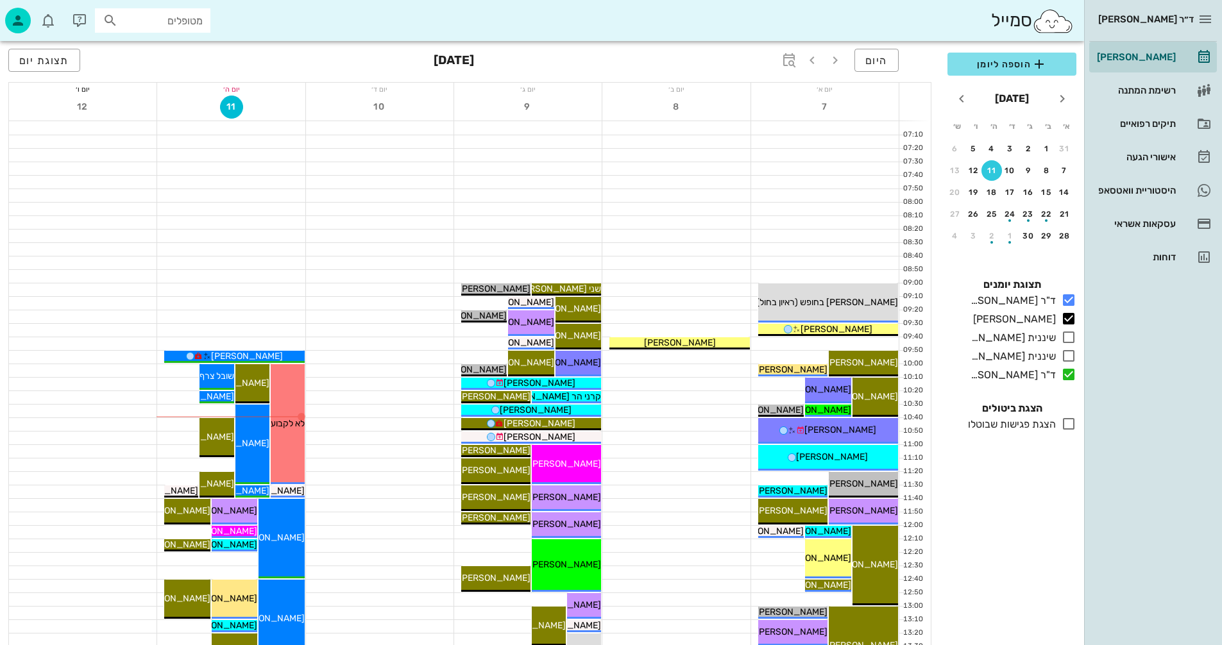
drag, startPoint x: 1063, startPoint y: 319, endPoint x: 1069, endPoint y: 309, distance: 12.1
click at [1064, 319] on icon at bounding box center [1068, 318] width 15 height 15
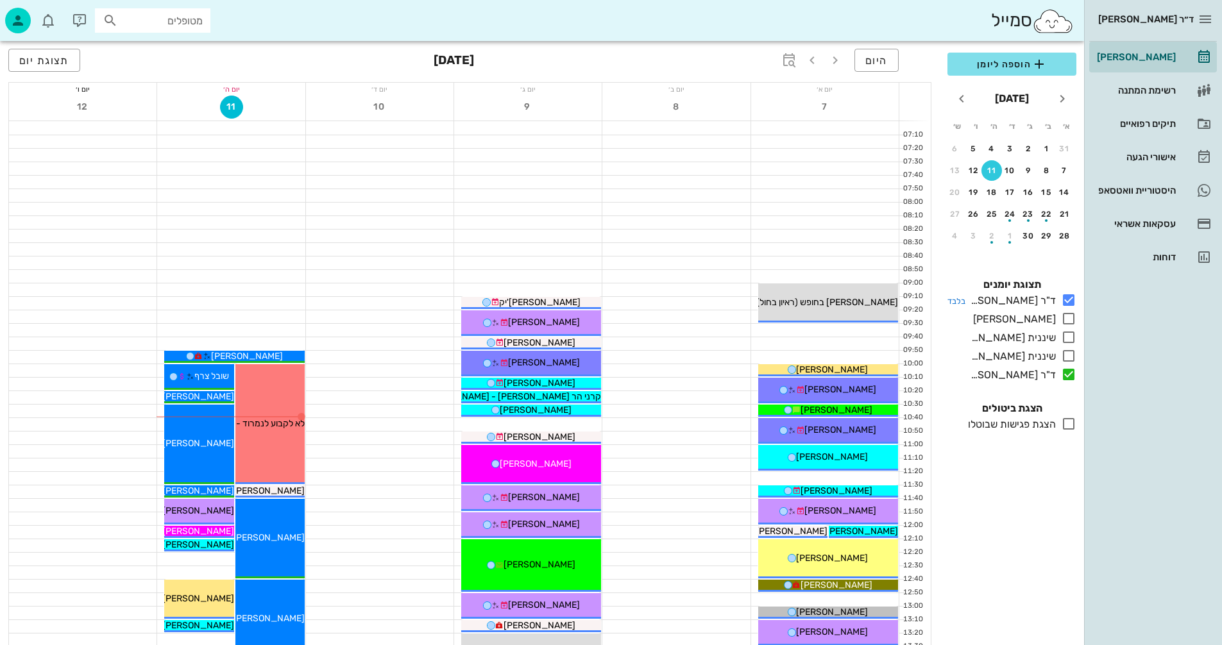
click at [1067, 305] on icon at bounding box center [1068, 300] width 15 height 15
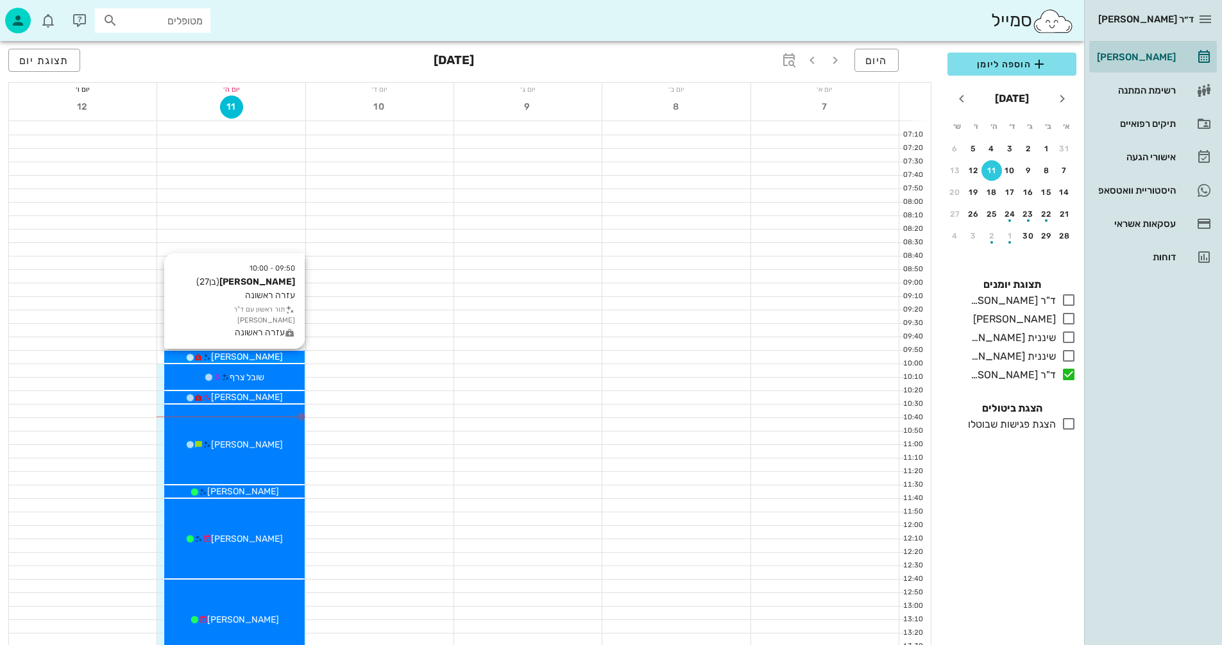
click at [273, 355] on div "[PERSON_NAME]" at bounding box center [234, 356] width 140 height 13
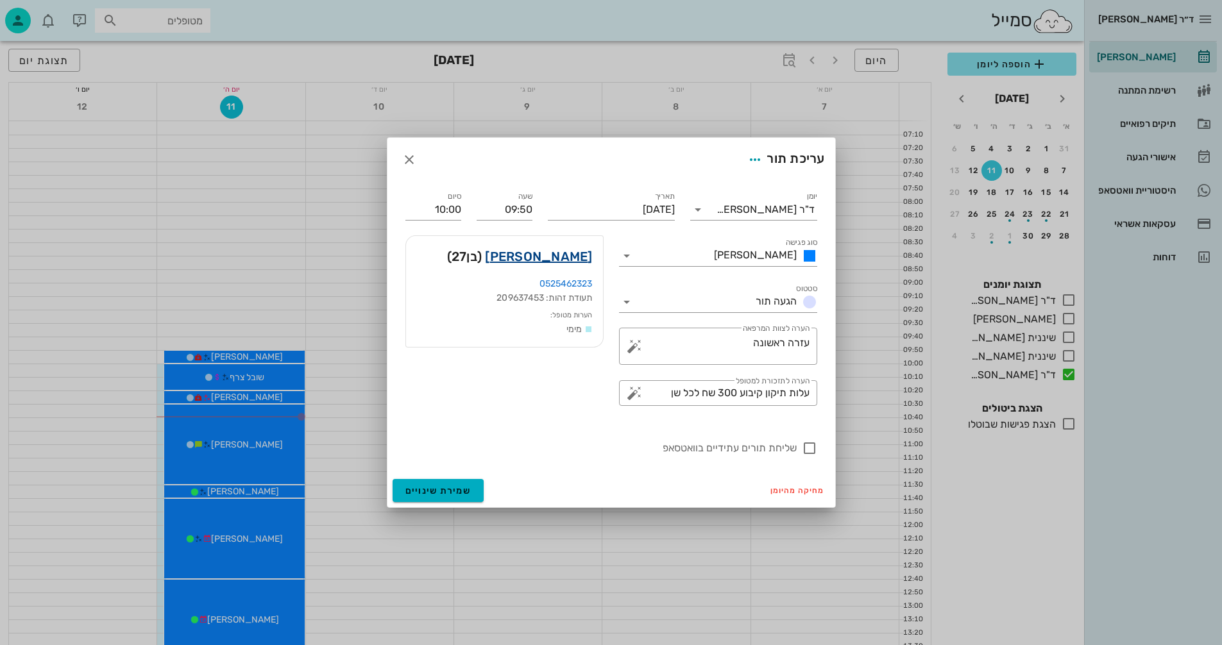
click at [561, 250] on link "[PERSON_NAME]" at bounding box center [538, 256] width 107 height 21
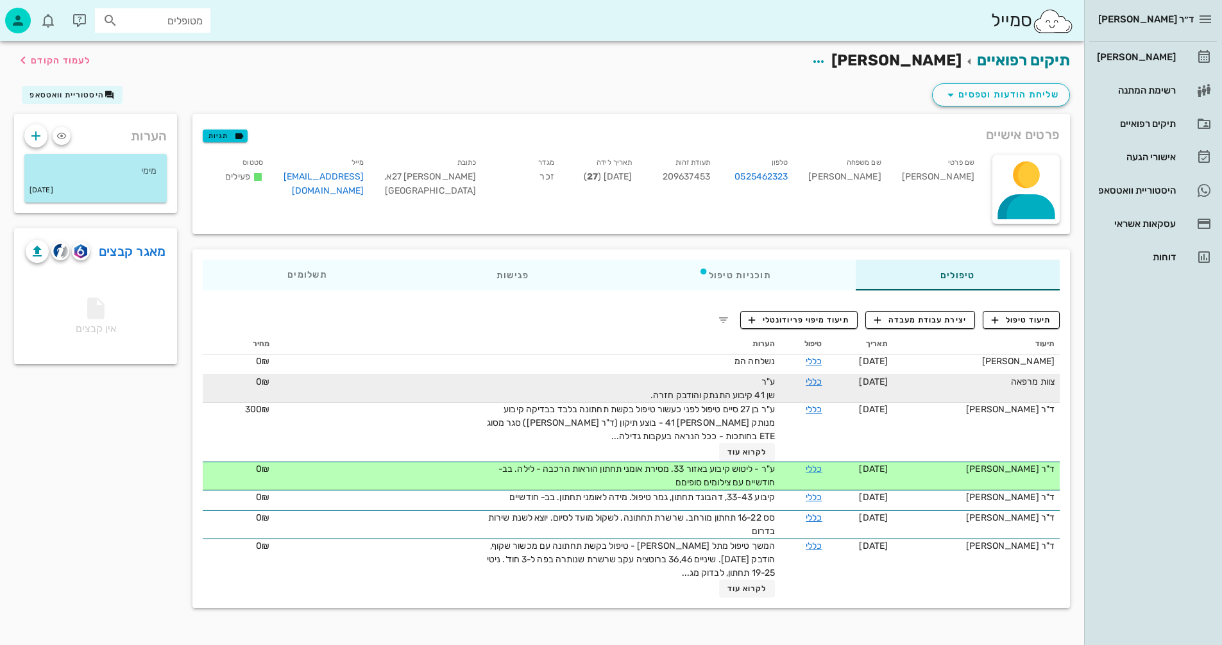
click at [794, 384] on div "כללי" at bounding box center [803, 381] width 37 height 13
click at [806, 382] on link "כללי" at bounding box center [814, 382] width 16 height 11
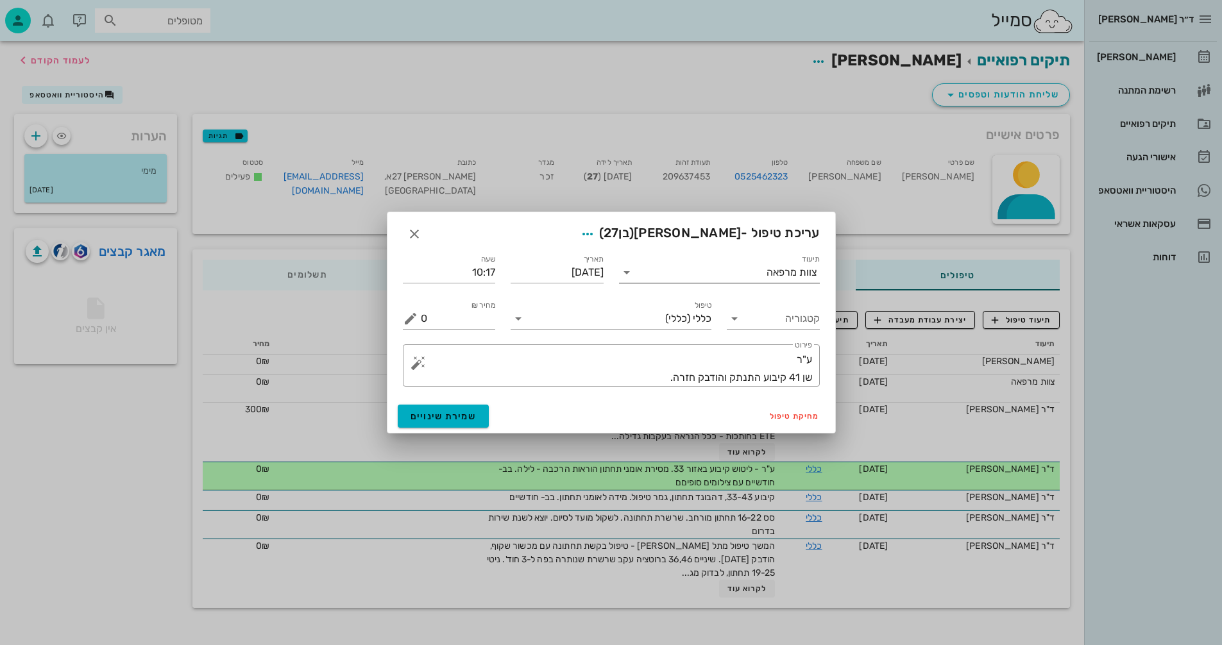
click at [627, 275] on icon at bounding box center [626, 272] width 15 height 15
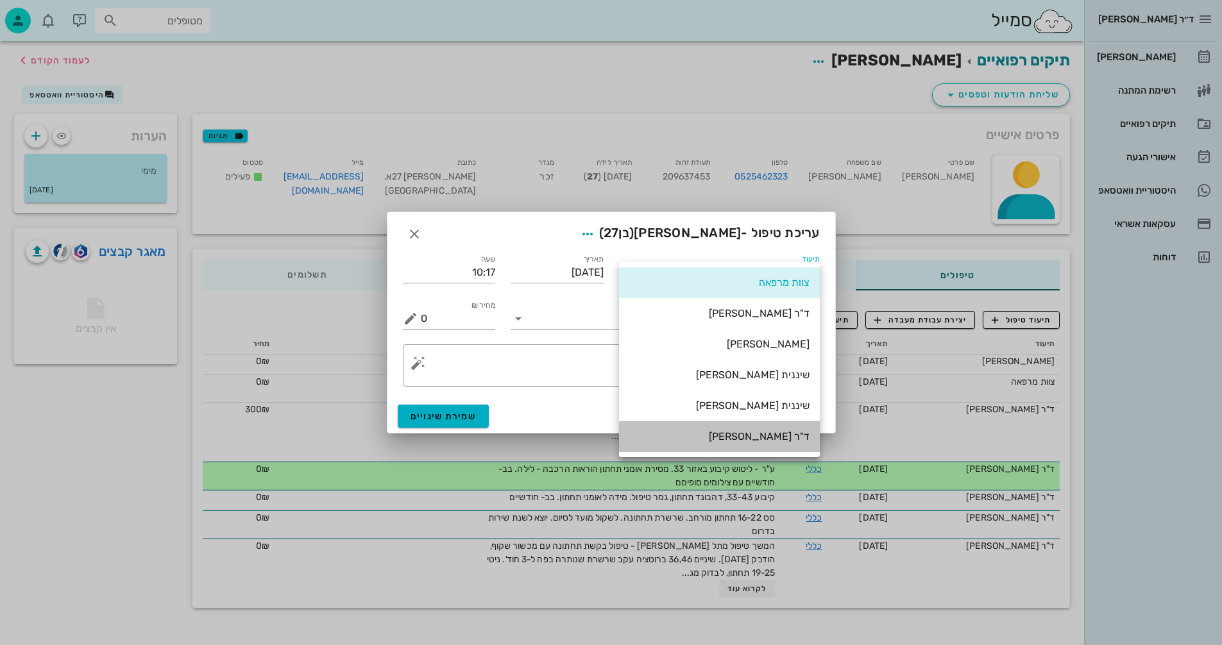
click at [786, 436] on div "ד"ר [PERSON_NAME]" at bounding box center [719, 436] width 180 height 12
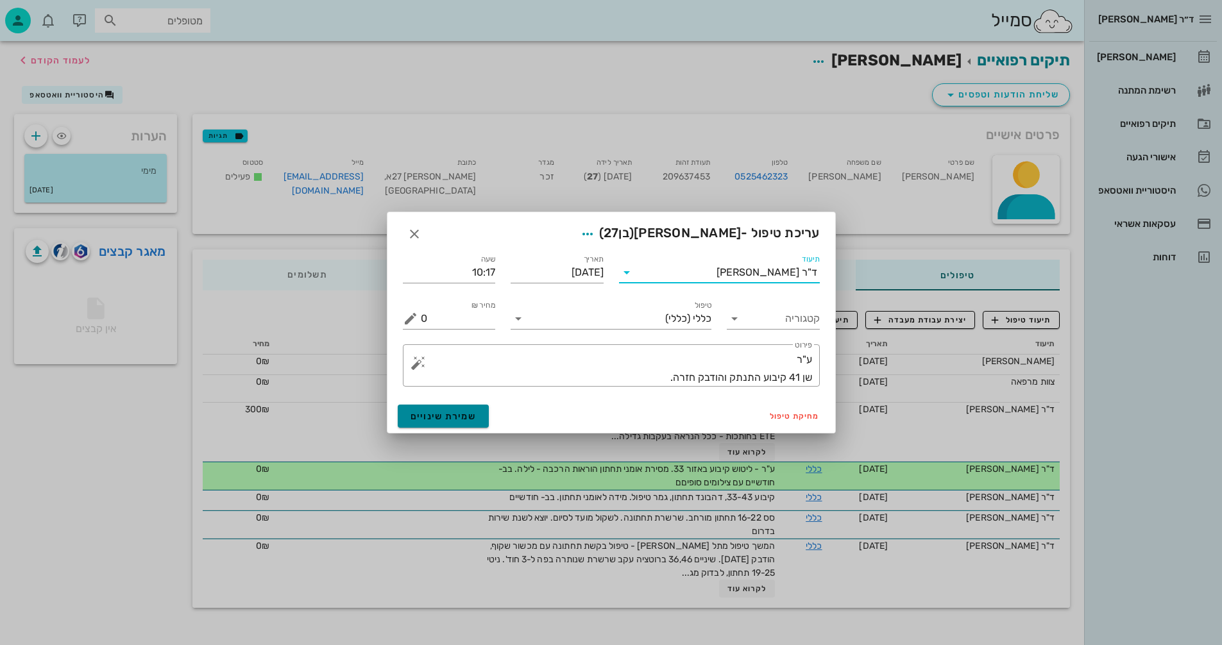
click at [452, 420] on span "שמירת שינויים" at bounding box center [444, 416] width 66 height 11
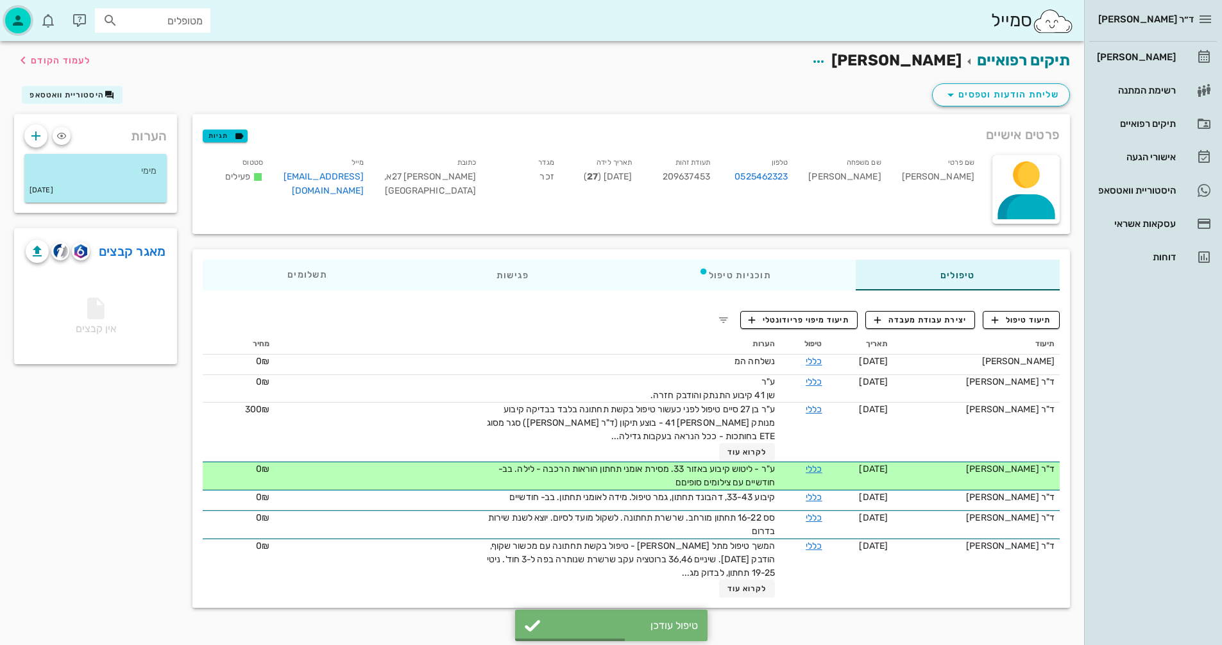
click at [14, 22] on icon "button" at bounding box center [17, 20] width 15 height 15
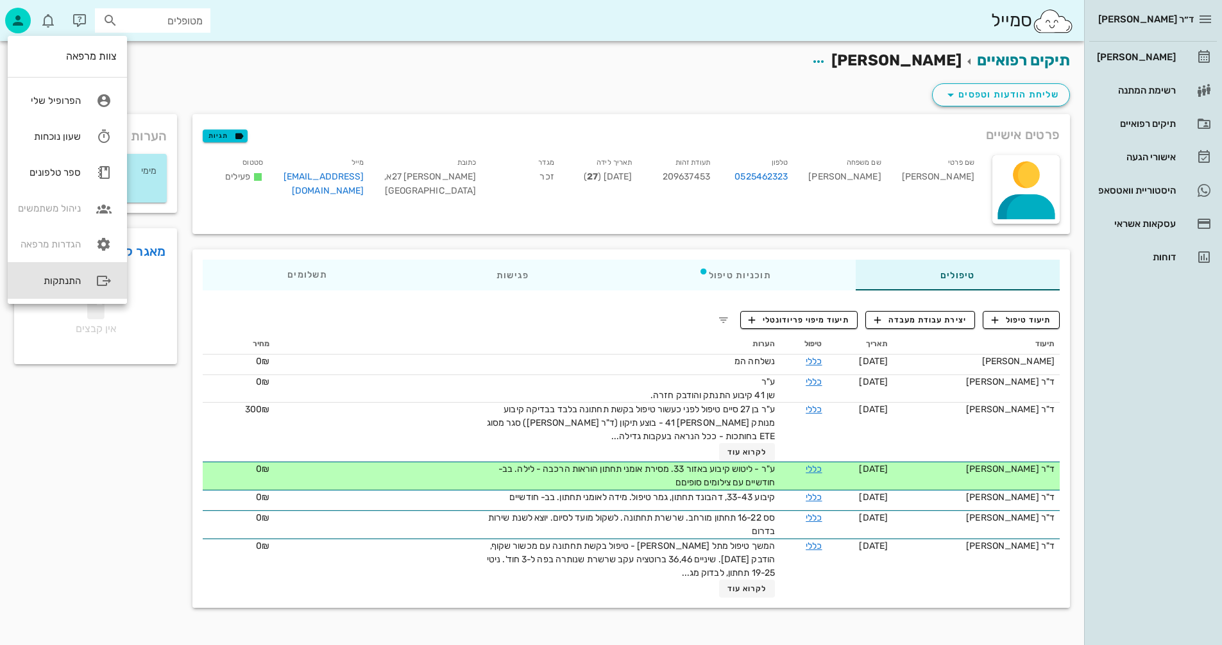
click at [89, 279] on div "התנתקות" at bounding box center [67, 281] width 119 height 36
